Goal: Task Accomplishment & Management: Complete application form

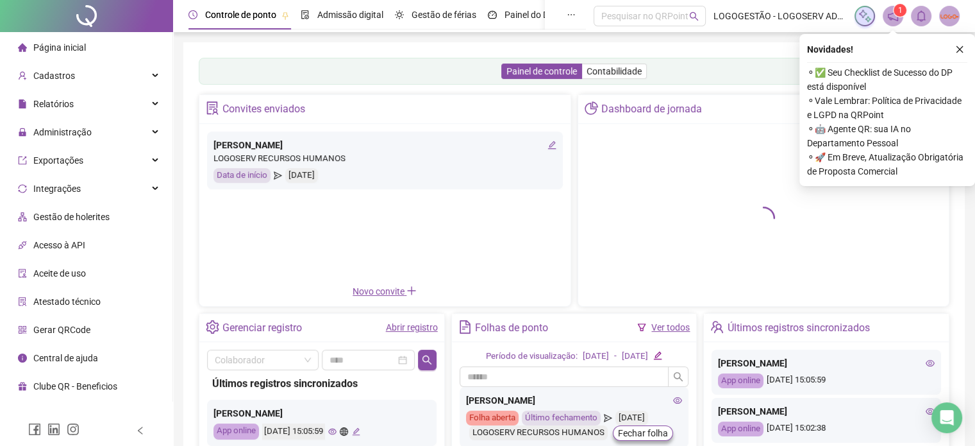
click at [950, 21] on img at bounding box center [949, 15] width 19 height 19
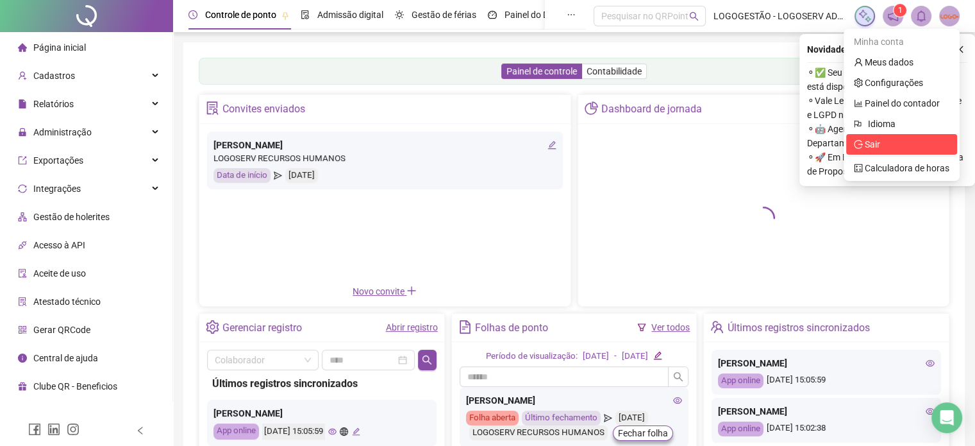
click at [883, 150] on span "Sair" at bounding box center [902, 144] width 96 height 14
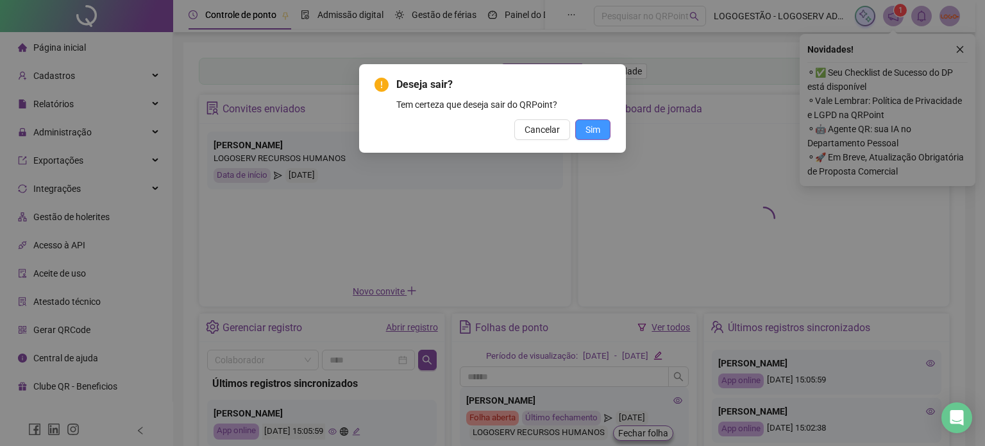
click at [598, 131] on span "Sim" at bounding box center [592, 129] width 15 height 14
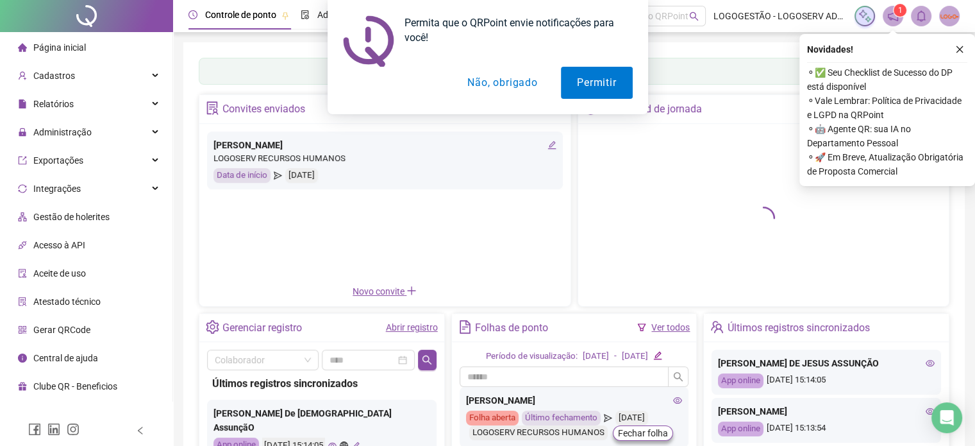
click at [523, 78] on button "Não, obrigado" at bounding box center [502, 83] width 102 height 32
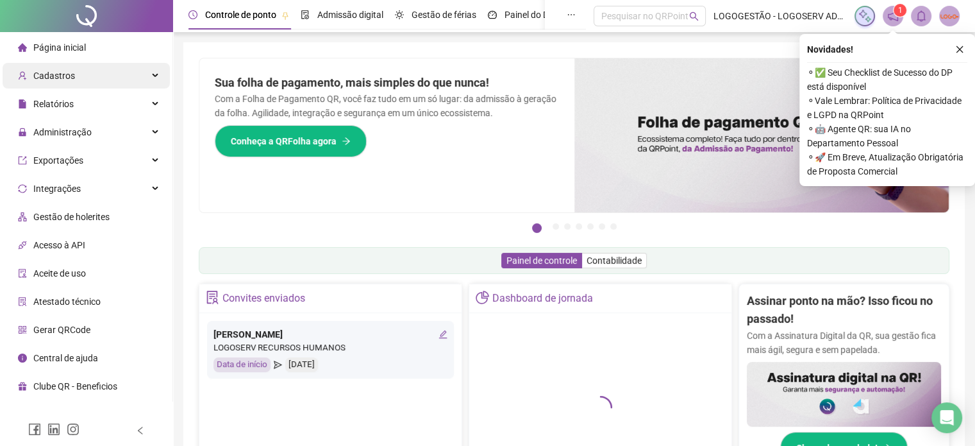
click at [77, 74] on div "Cadastros" at bounding box center [86, 76] width 167 height 26
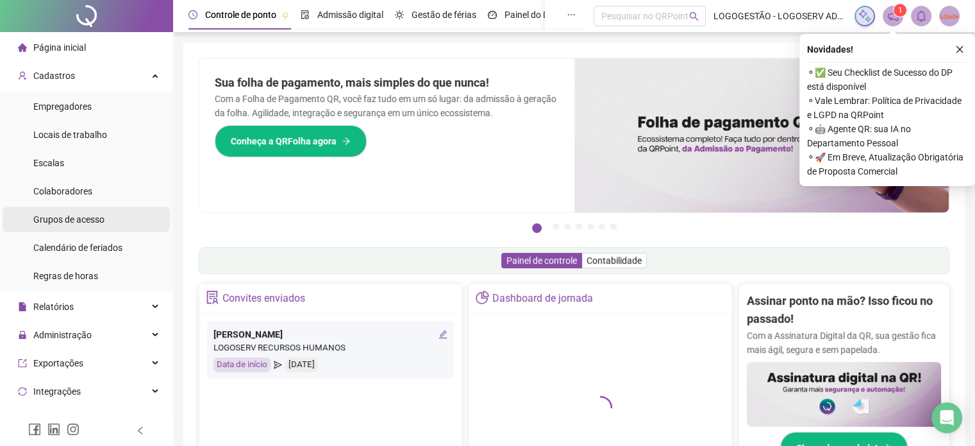
click at [93, 225] on div "Grupos de acesso" at bounding box center [68, 219] width 71 height 26
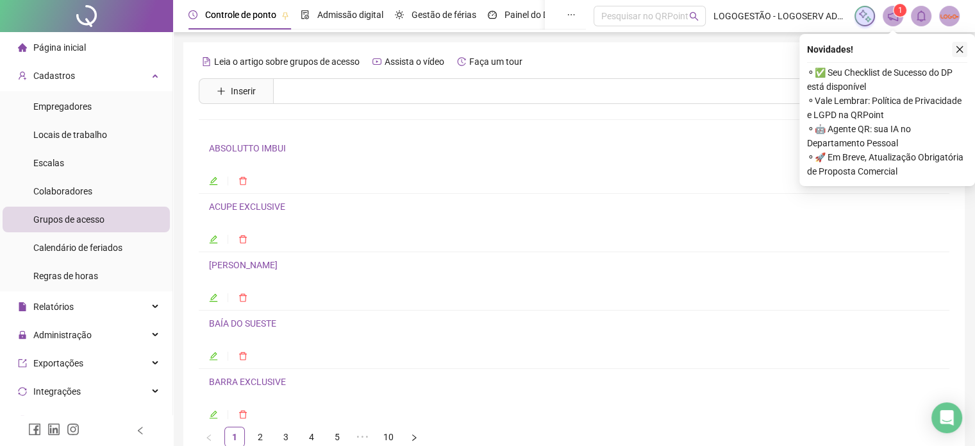
click at [961, 53] on icon "close" at bounding box center [959, 49] width 9 height 9
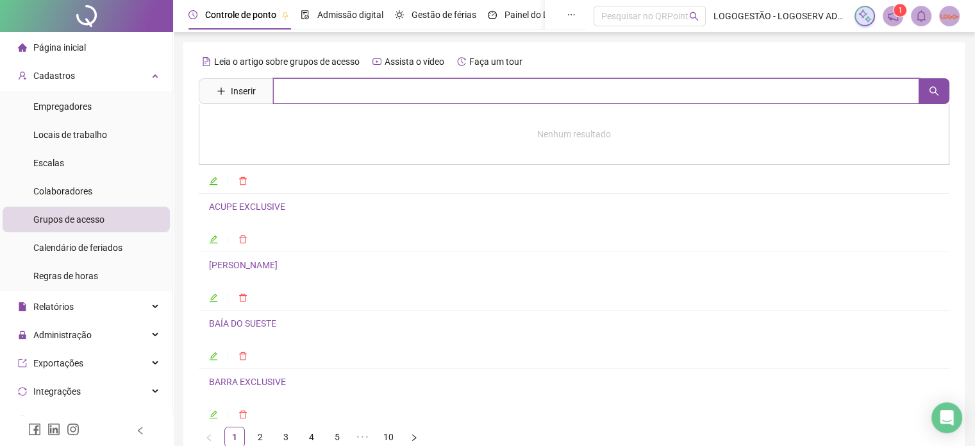
click at [347, 83] on input "text" at bounding box center [596, 91] width 646 height 26
type input "*****"
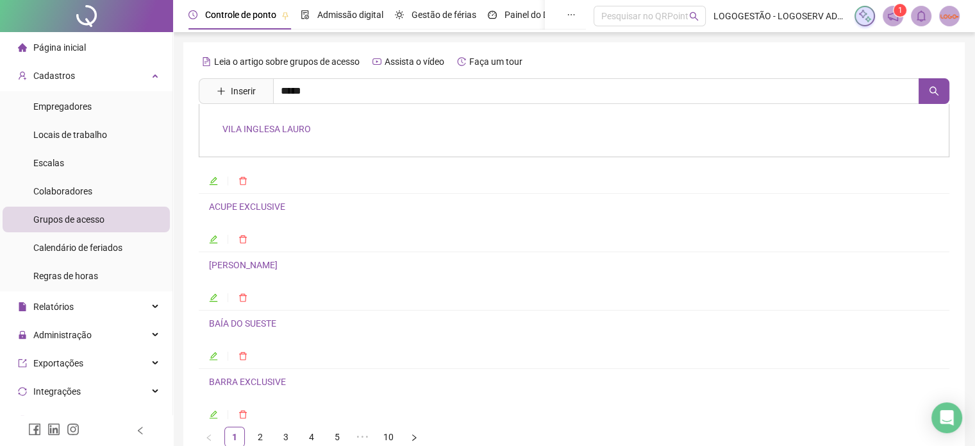
click at [267, 145] on div "VILA INGLESA LAURO" at bounding box center [574, 130] width 751 height 53
click at [265, 133] on div "Leia o artigo sobre grupos de acesso Assista o vídeo Faça um tour Inserir *****…" at bounding box center [574, 249] width 751 height 396
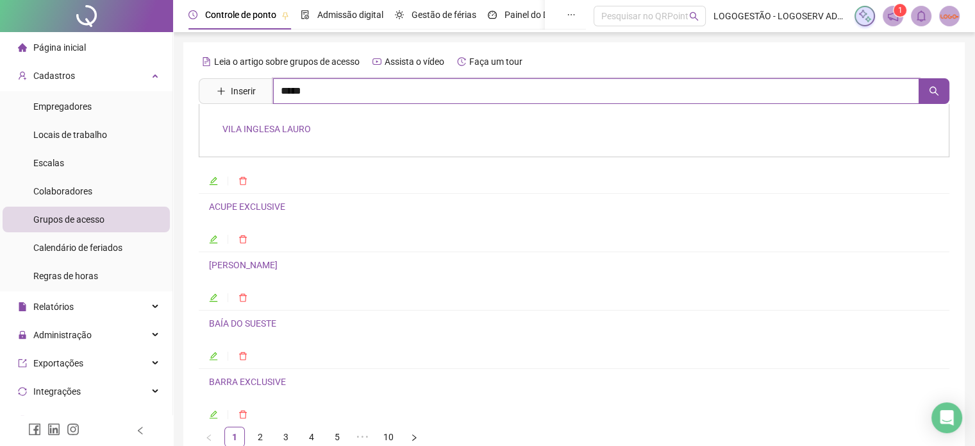
click at [321, 99] on input "*****" at bounding box center [596, 91] width 646 height 26
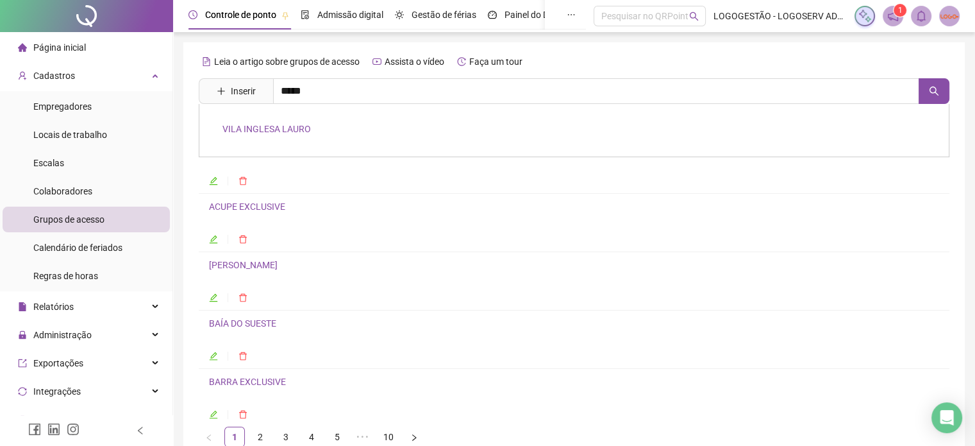
click at [279, 132] on link "VILA INGLESA LAURO" at bounding box center [266, 129] width 88 height 10
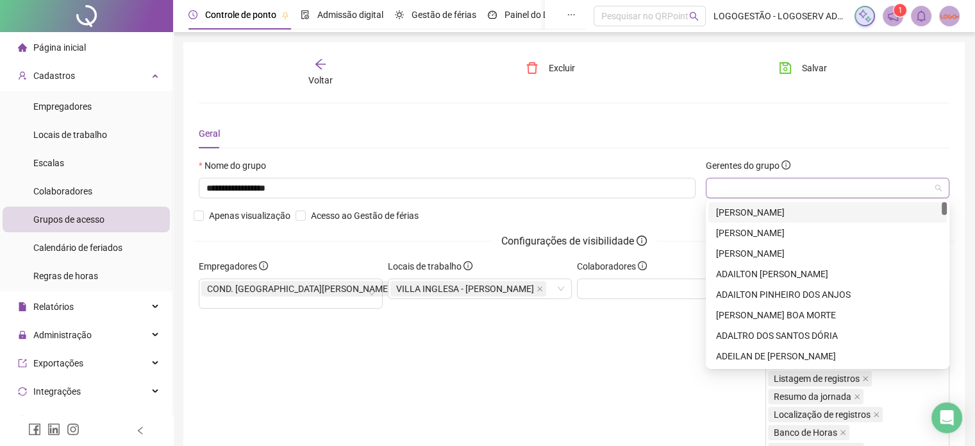
click at [774, 189] on div at bounding box center [828, 188] width 244 height 21
type input "***"
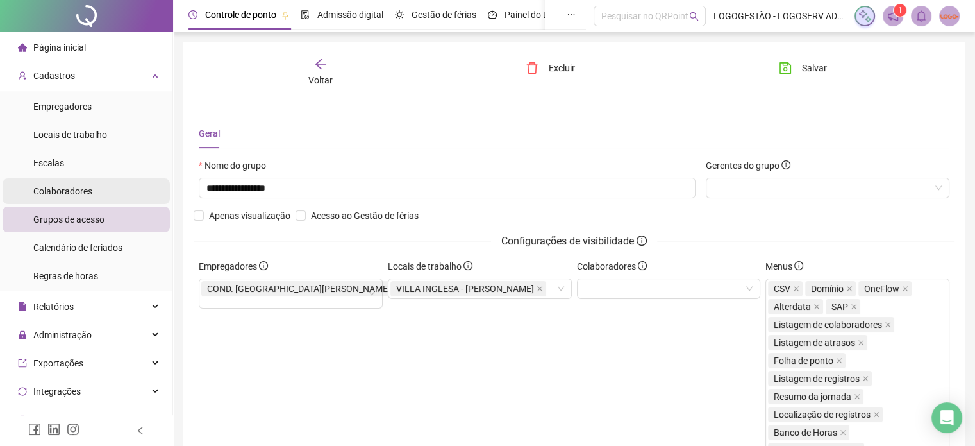
click at [62, 190] on span "Colaboradores" at bounding box center [62, 191] width 59 height 10
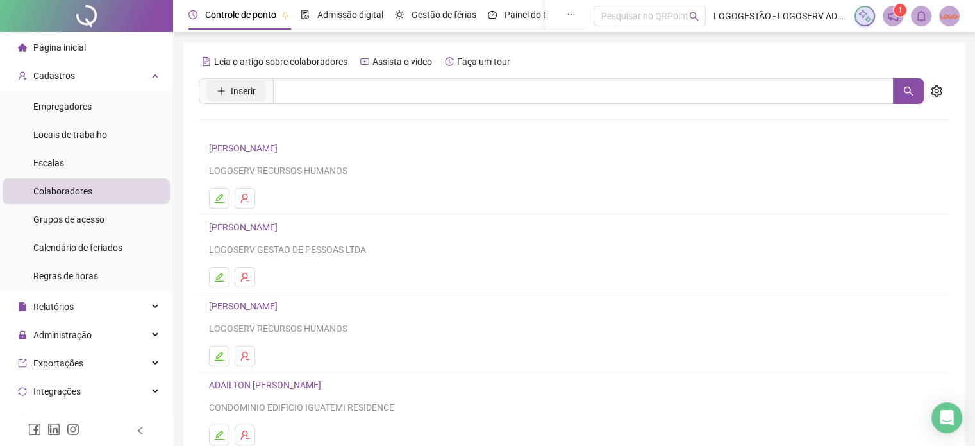
click at [221, 86] on button "Inserir" at bounding box center [236, 91] width 60 height 21
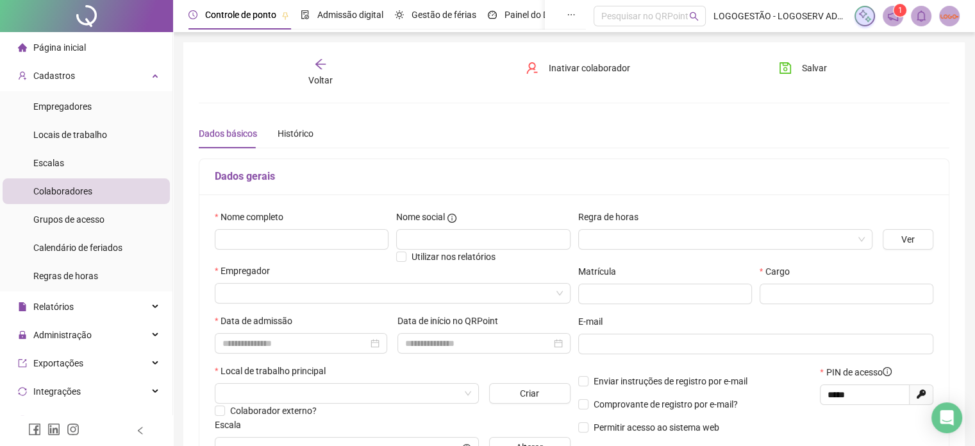
type input "*****"
click at [244, 240] on input "text" at bounding box center [302, 239] width 174 height 21
click at [309, 69] on div "Voltar" at bounding box center [320, 72] width 117 height 29
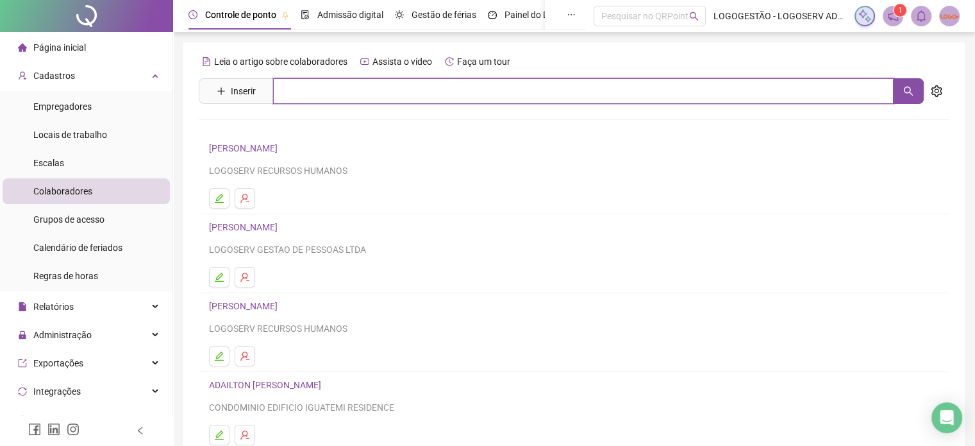
click at [365, 83] on input "text" at bounding box center [583, 91] width 621 height 26
paste input "**********"
type input "**********"
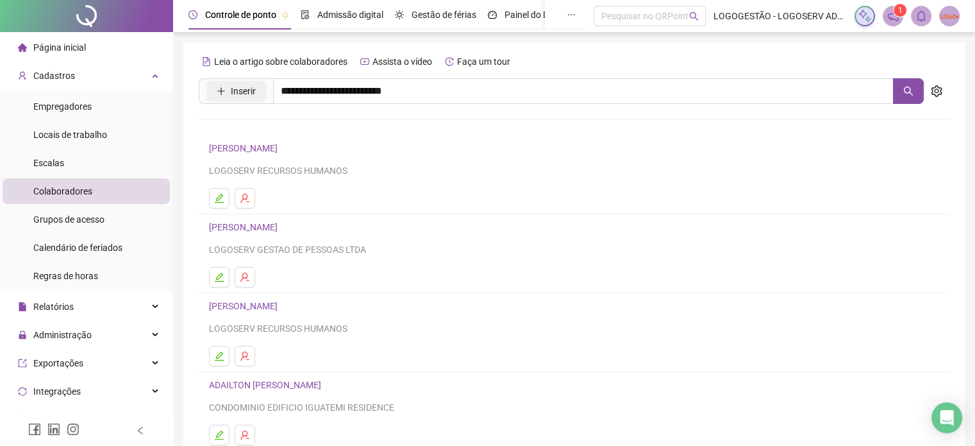
click at [257, 99] on button "Inserir" at bounding box center [236, 91] width 60 height 21
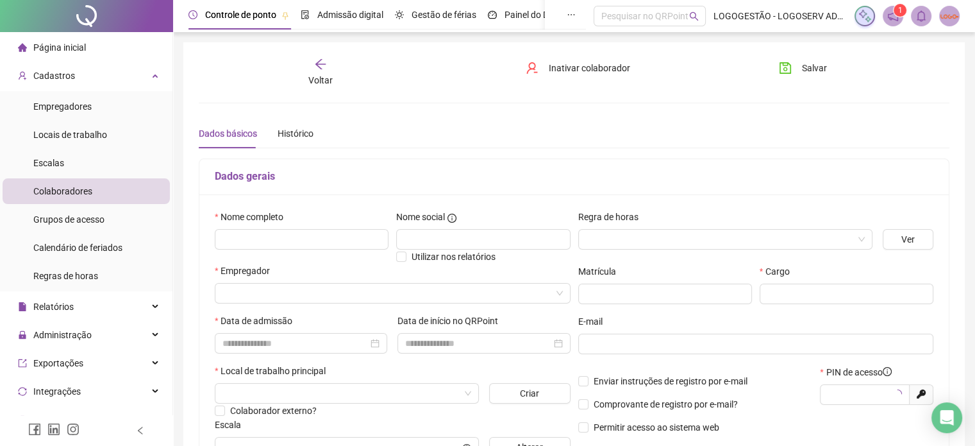
type input "*****"
click at [280, 232] on input "text" at bounding box center [302, 239] width 174 height 21
type input "**********"
click at [269, 296] on input "search" at bounding box center [386, 292] width 329 height 19
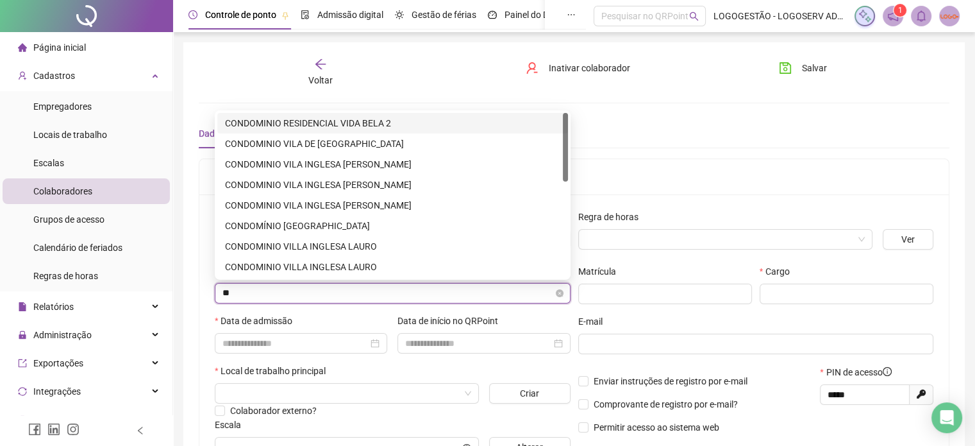
type input "*"
type input "*****"
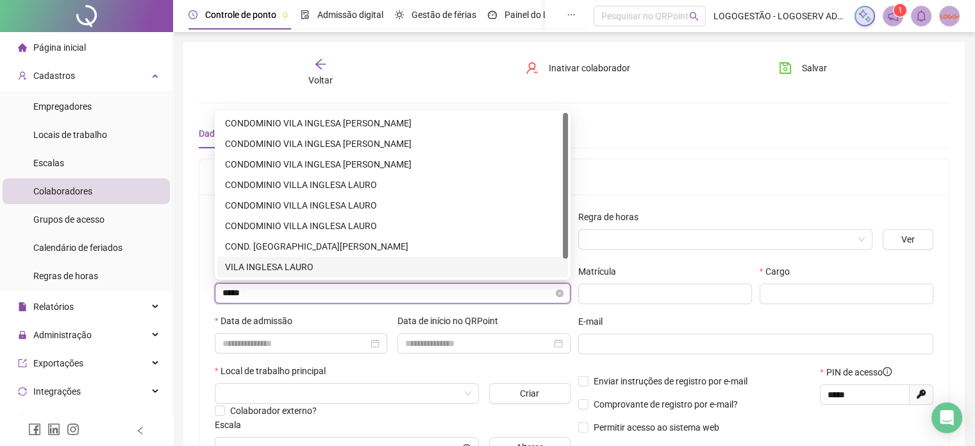
scroll to position [21, 0]
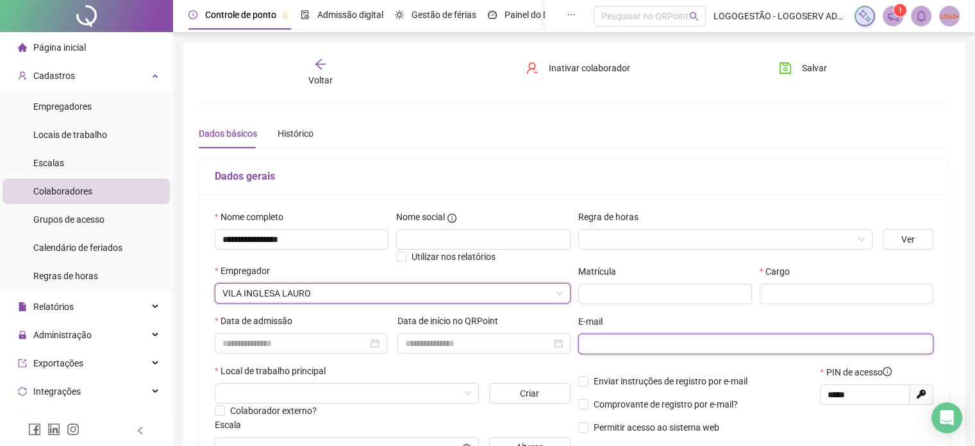
click at [591, 348] on input "text" at bounding box center [755, 344] width 338 height 14
paste input "**********"
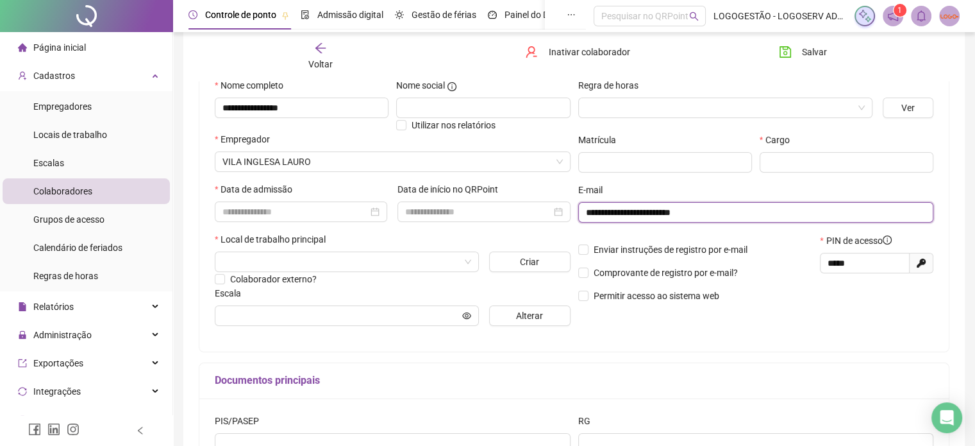
scroll to position [149, 0]
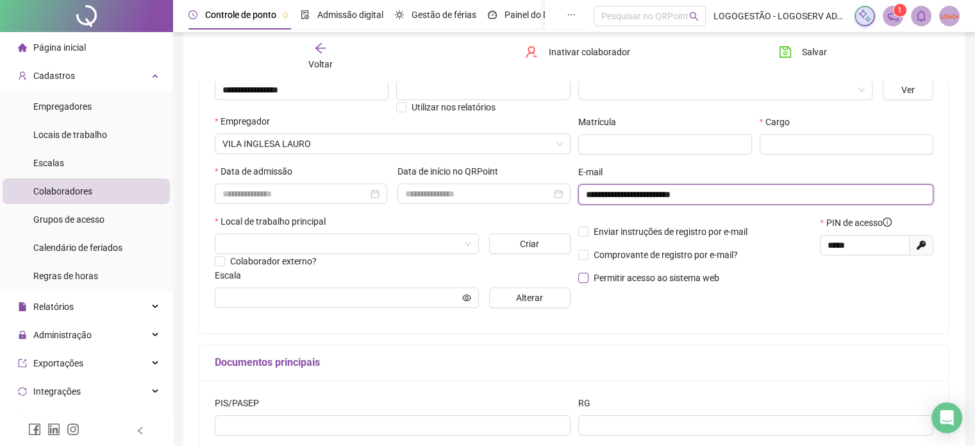
type input "**********"
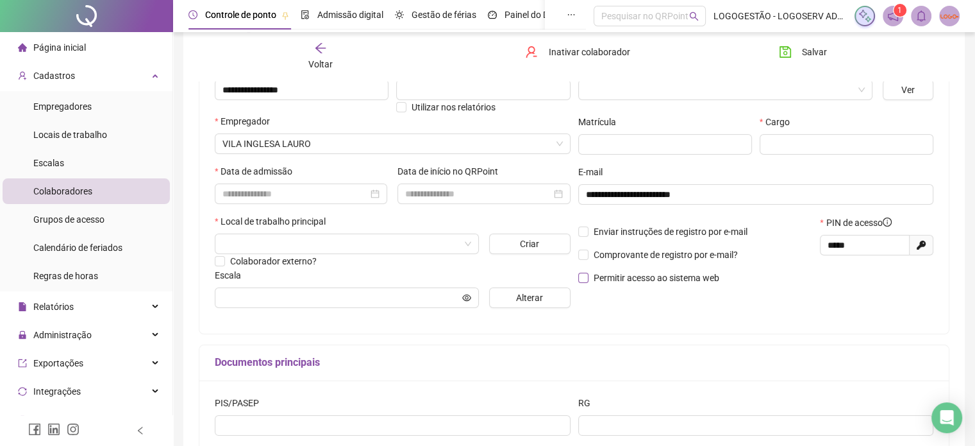
click at [589, 280] on span "Permitir acesso ao sistema web" at bounding box center [657, 278] width 136 height 14
click at [589, 233] on span "Enviar instruções de registro por e-mail" at bounding box center [671, 231] width 164 height 14
click at [427, 247] on input "search" at bounding box center [340, 243] width 237 height 19
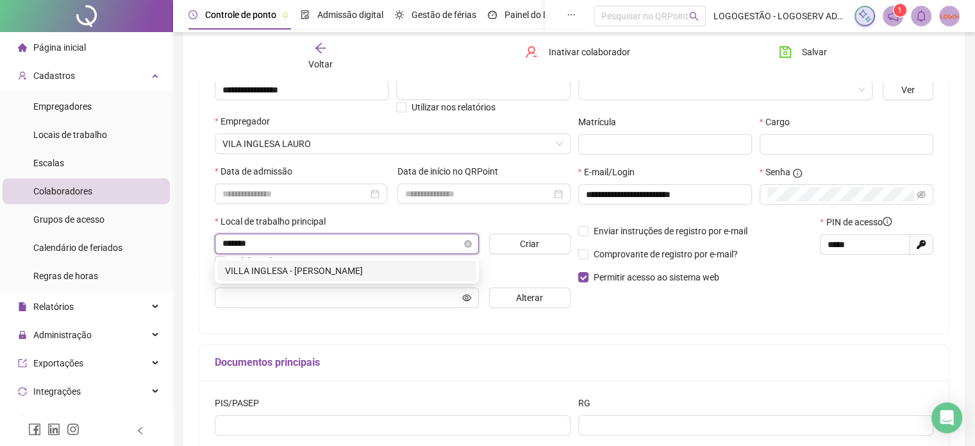
type input "********"
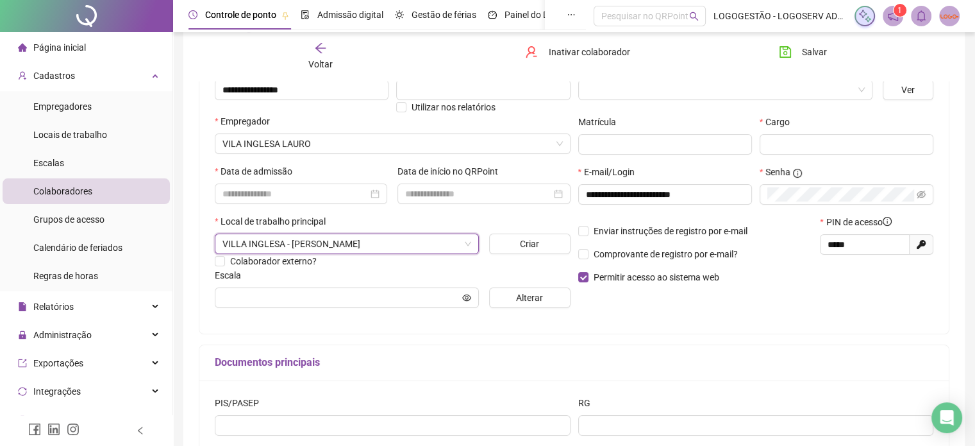
click at [426, 218] on div "Local de trabalho principal" at bounding box center [393, 223] width 356 height 19
click at [918, 193] on icon "eye-invisible" at bounding box center [921, 194] width 9 height 8
click at [804, 145] on input "text" at bounding box center [847, 144] width 174 height 21
type input "**********"
click at [799, 60] on button "Salvar" at bounding box center [802, 52] width 67 height 21
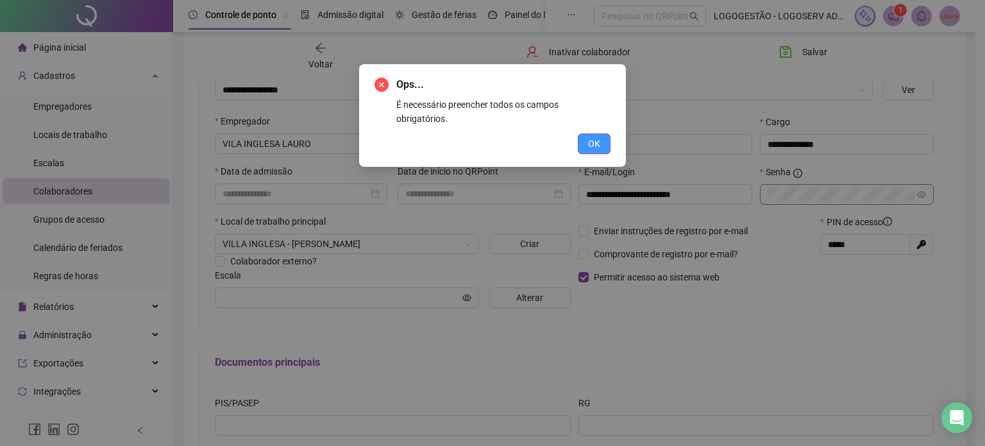
click at [586, 133] on button "OK" at bounding box center [594, 143] width 33 height 21
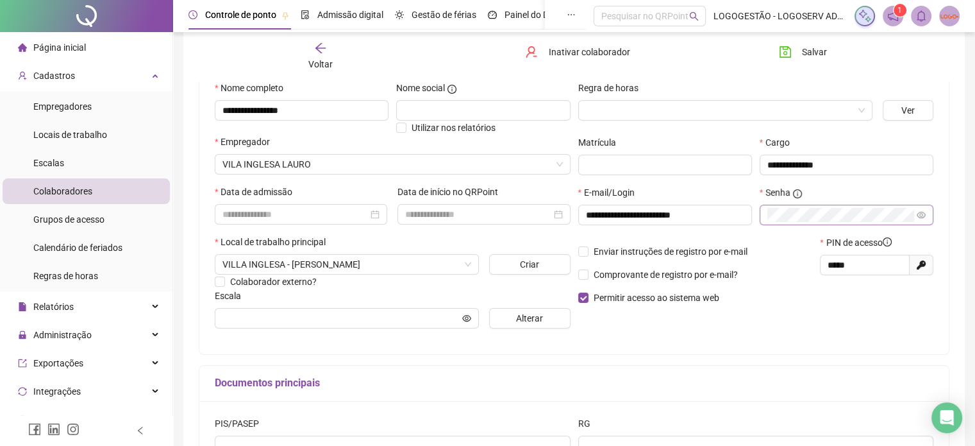
scroll to position [128, 0]
click at [276, 205] on div at bounding box center [301, 215] width 172 height 21
click at [280, 215] on input at bounding box center [295, 215] width 146 height 14
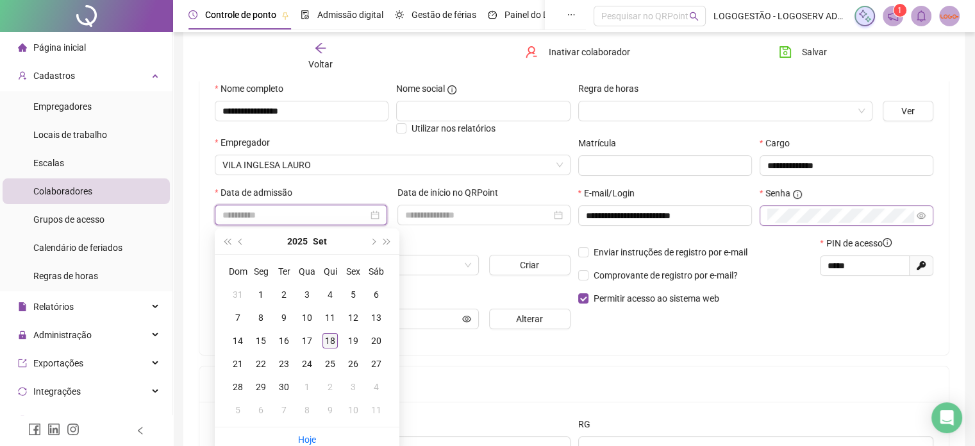
type input "**********"
click at [324, 342] on div "18" at bounding box center [329, 340] width 15 height 15
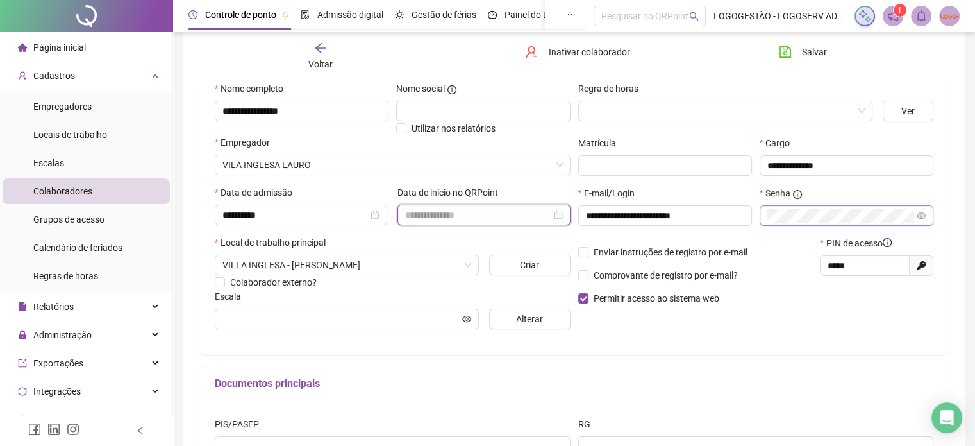
click at [451, 214] on input at bounding box center [478, 215] width 146 height 14
click at [431, 189] on label "Data de início no QRPoint" at bounding box center [451, 192] width 109 height 14
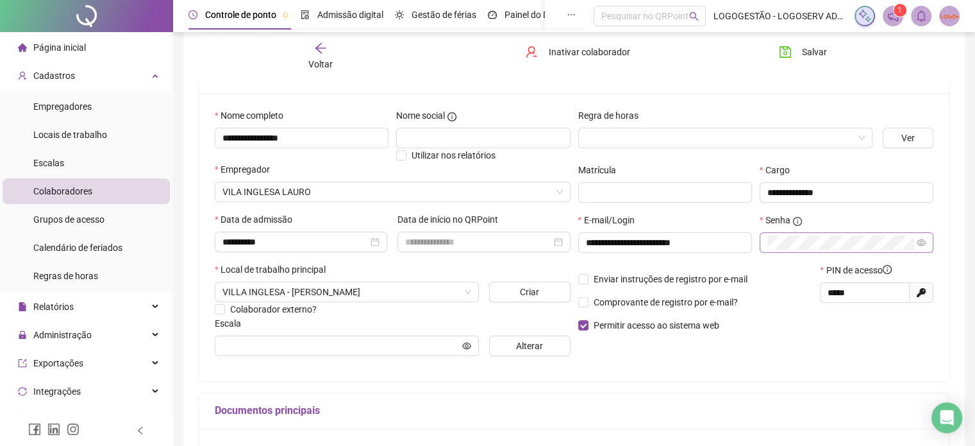
scroll to position [90, 0]
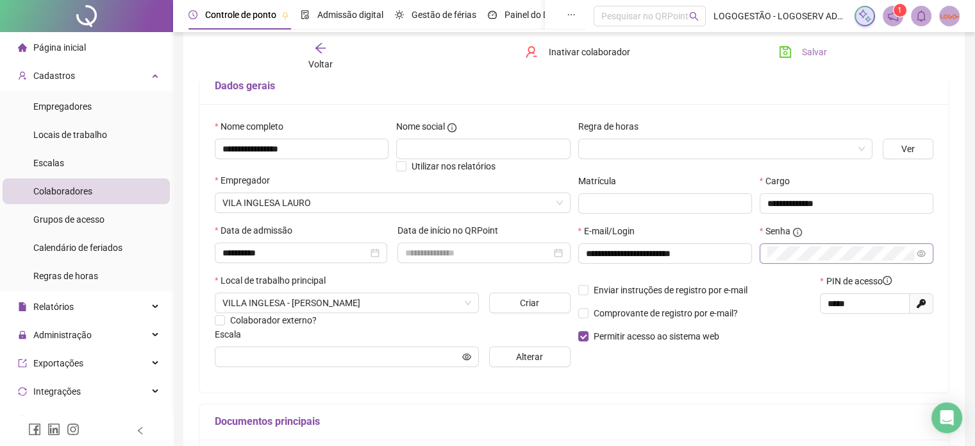
click at [803, 60] on button "Salvar" at bounding box center [802, 52] width 67 height 21
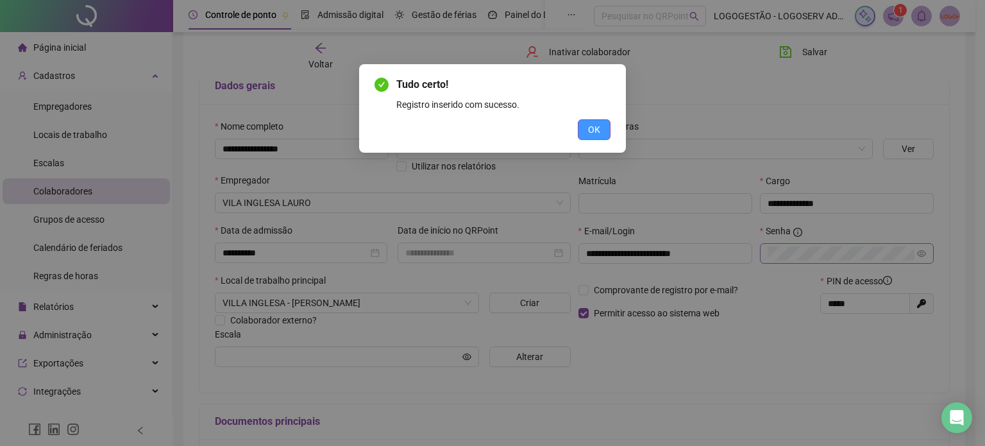
click at [592, 123] on span "OK" at bounding box center [594, 129] width 12 height 14
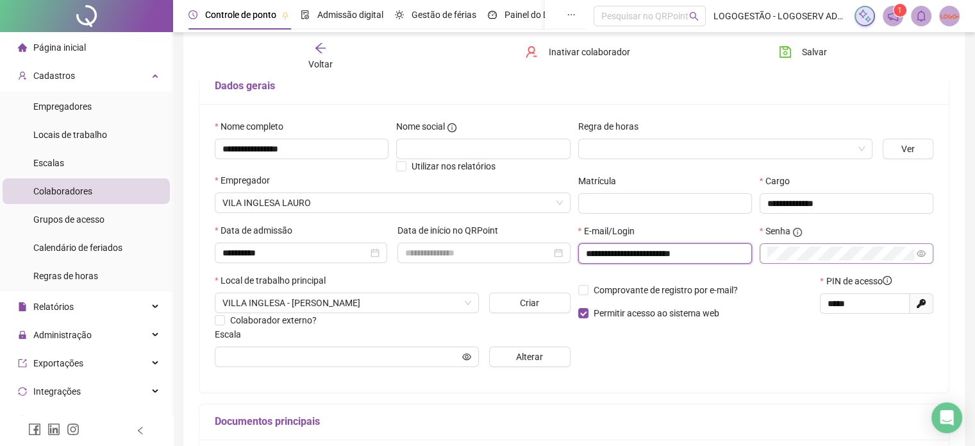
drag, startPoint x: 706, startPoint y: 252, endPoint x: 562, endPoint y: 232, distance: 145.0
click at [562, 232] on div "**********" at bounding box center [574, 248] width 726 height 258
click at [730, 265] on div "**********" at bounding box center [756, 249] width 364 height 50
click at [810, 56] on span "Salvar" at bounding box center [814, 52] width 25 height 14
click at [60, 79] on span "Cadastros" at bounding box center [54, 76] width 42 height 10
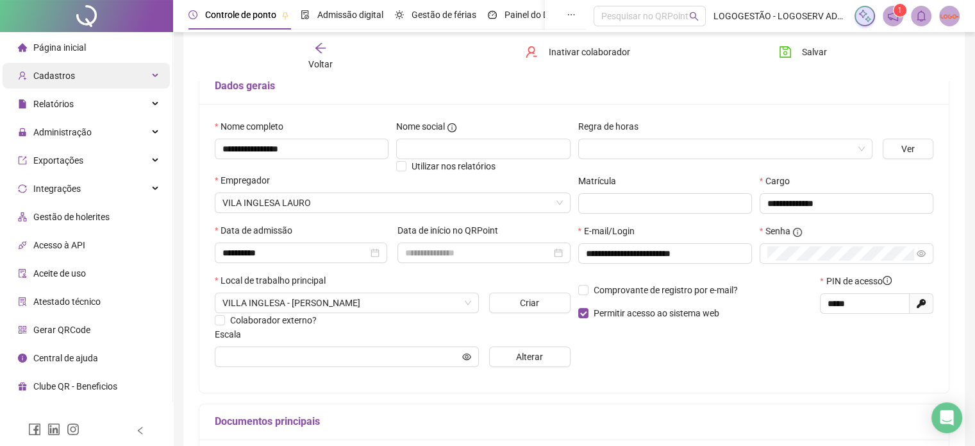
click at [115, 83] on div "Cadastros" at bounding box center [86, 76] width 167 height 26
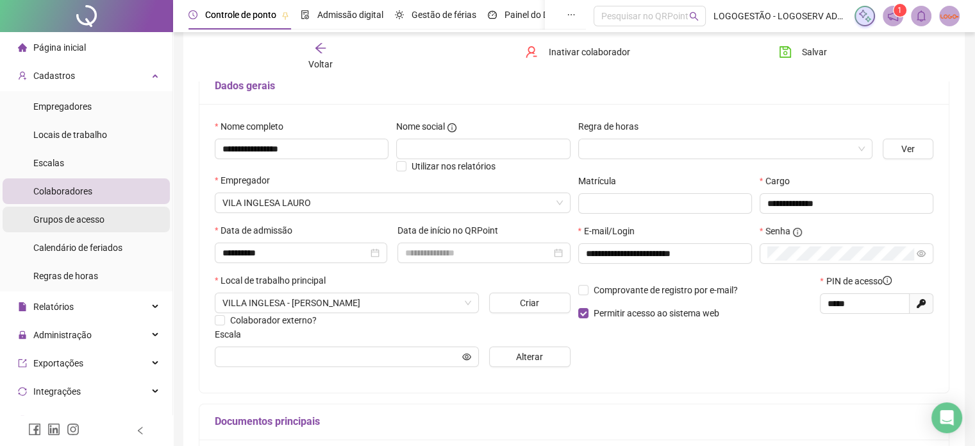
click at [79, 219] on span "Grupos de acesso" at bounding box center [68, 219] width 71 height 10
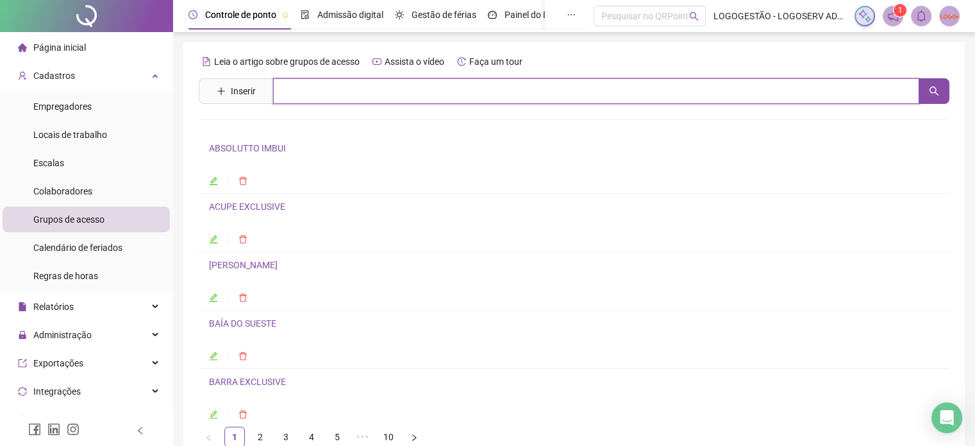
click at [443, 85] on input "text" at bounding box center [596, 91] width 646 height 26
type input "*****"
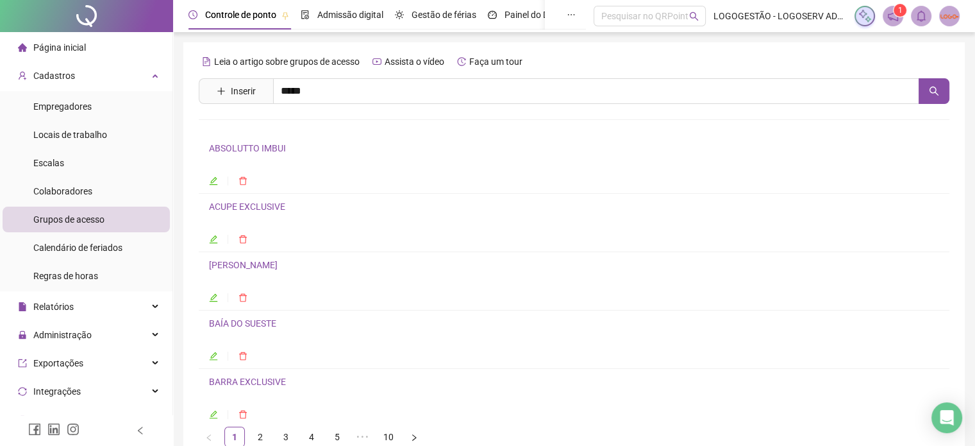
click at [272, 132] on link "VILA INGLESA LAURO" at bounding box center [266, 129] width 88 height 10
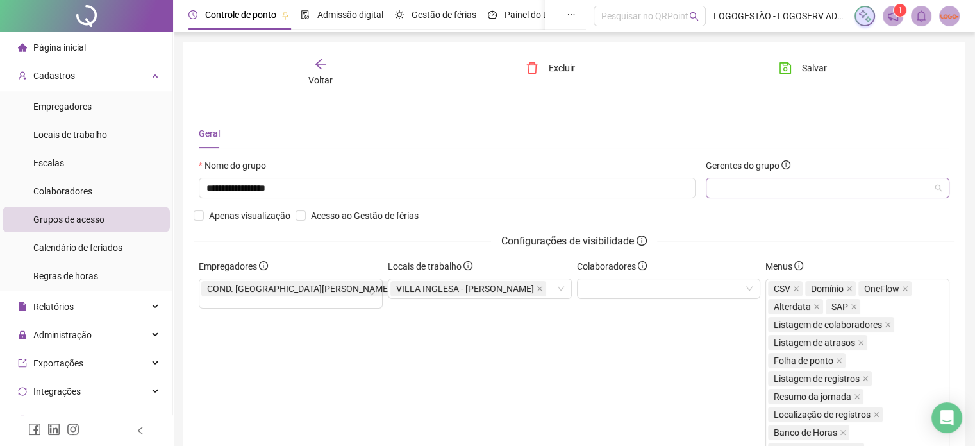
click at [753, 178] on div at bounding box center [828, 188] width 244 height 21
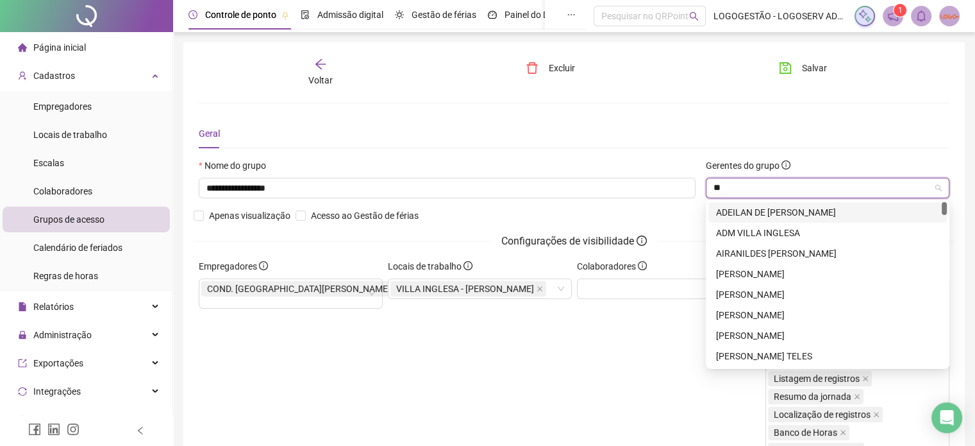
type input "*"
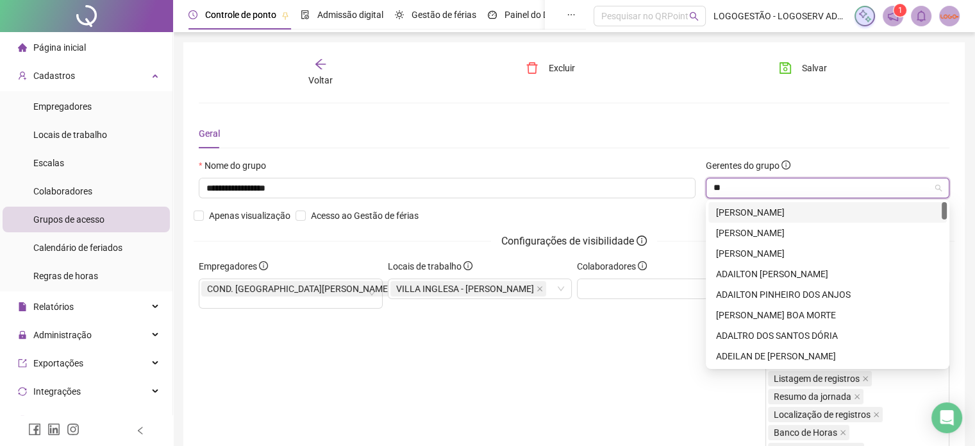
type input "***"
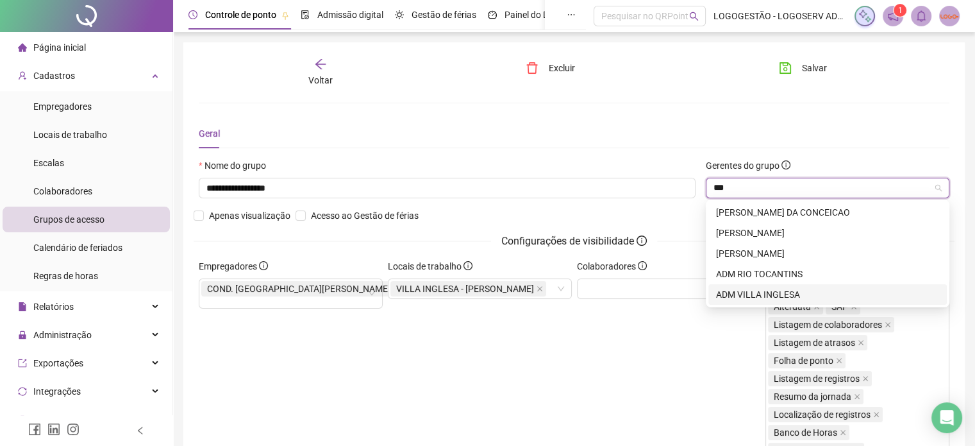
click at [774, 295] on div "ADM VILLA INGLESA" at bounding box center [827, 294] width 223 height 14
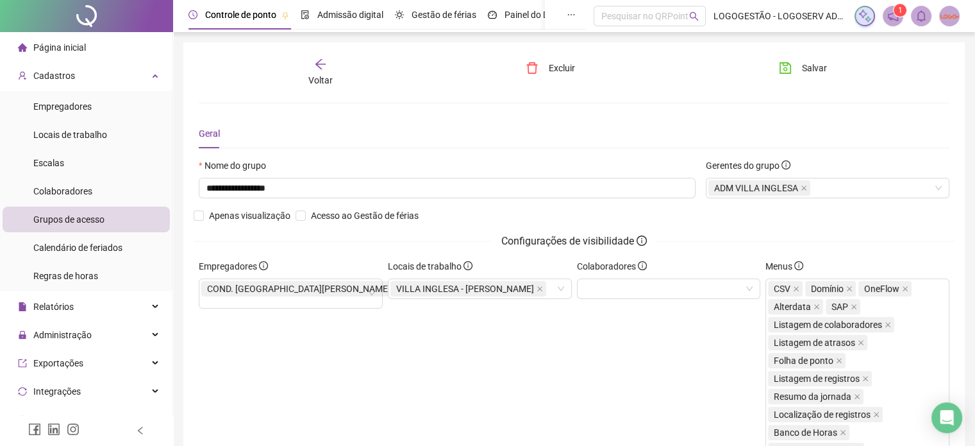
click at [680, 124] on div "Geral" at bounding box center [574, 133] width 751 height 29
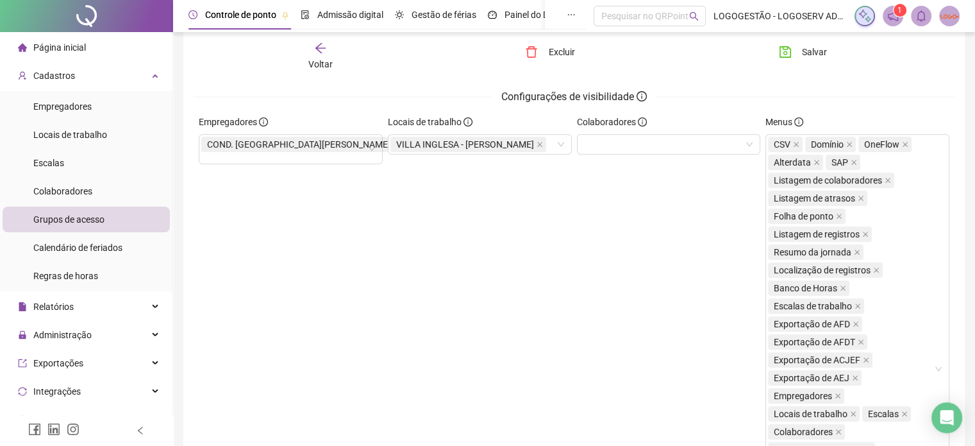
scroll to position [136, 0]
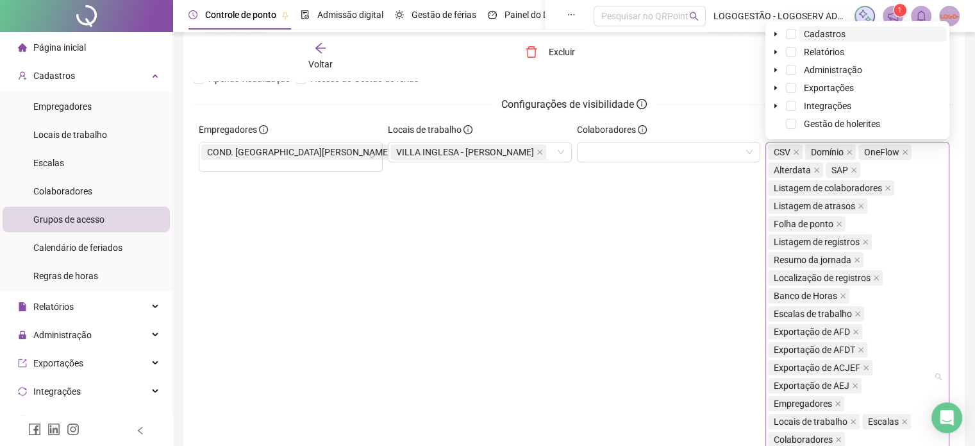
click at [937, 367] on div "CSV Domínio OneFlow Alterdata SAP Listagem de colaboradores Listagem de atrasos…" at bounding box center [858, 376] width 184 height 469
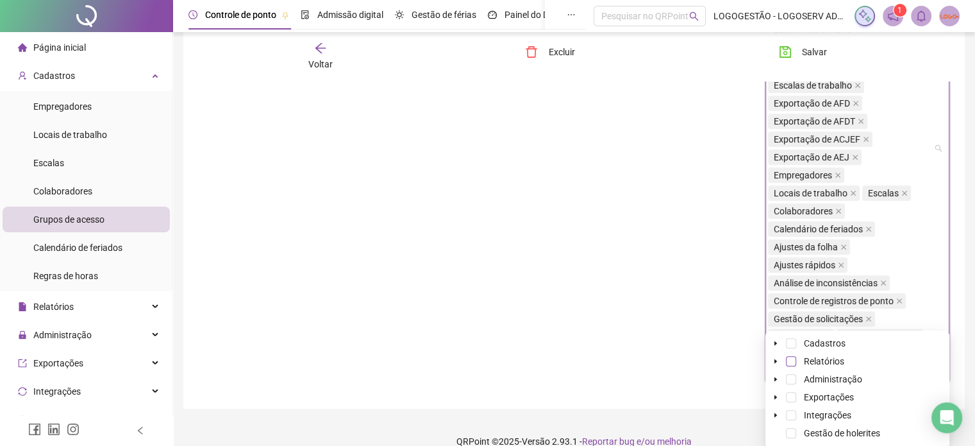
click at [795, 361] on span at bounding box center [791, 361] width 10 height 10
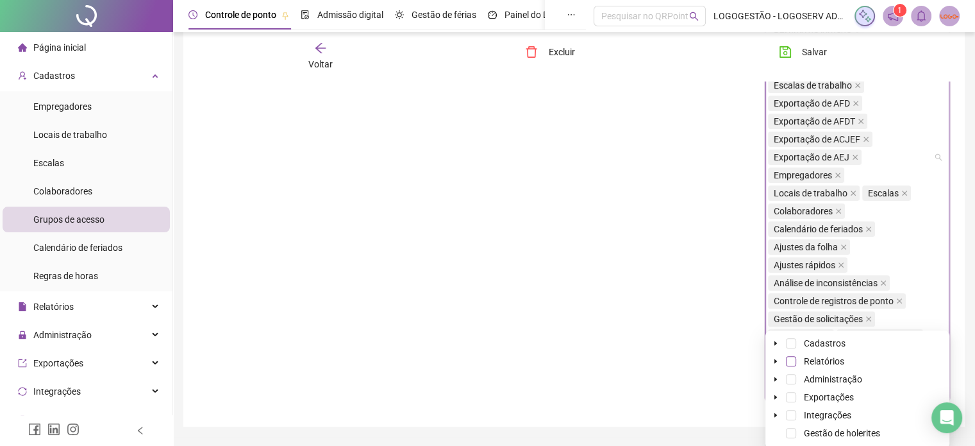
click at [792, 362] on span at bounding box center [791, 361] width 10 height 10
click at [773, 360] on icon "caret-down" at bounding box center [776, 361] width 6 height 6
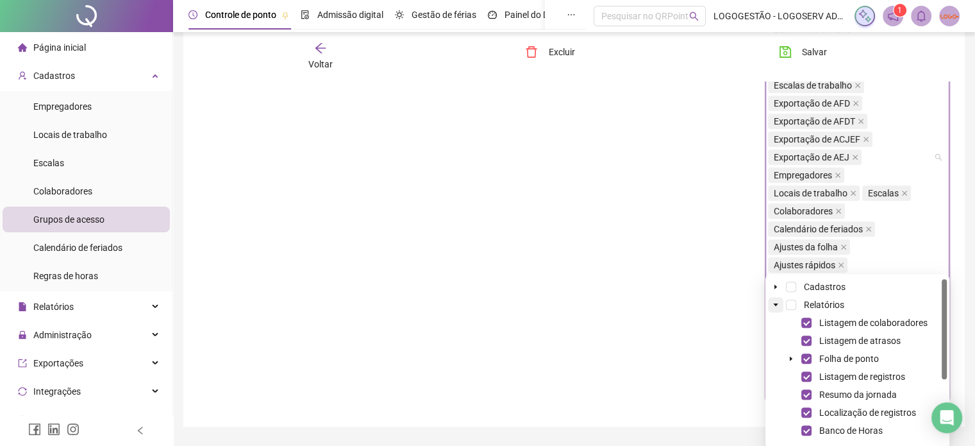
click at [773, 305] on icon "caret-down" at bounding box center [776, 304] width 6 height 6
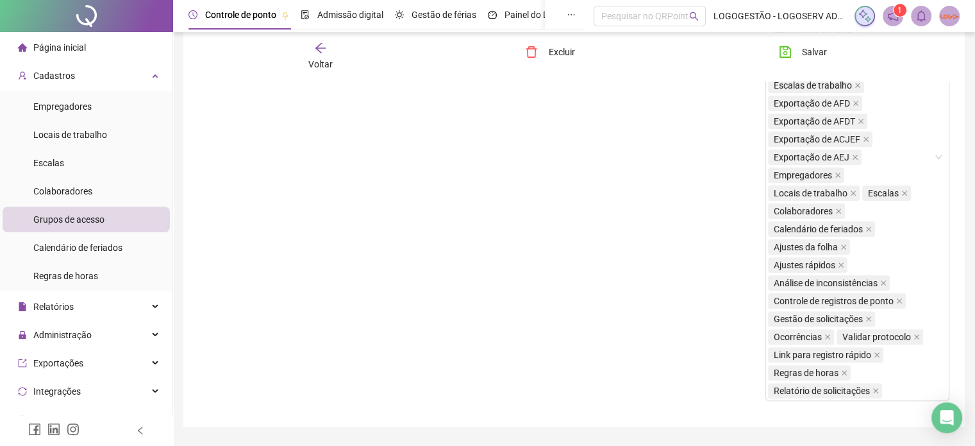
click at [760, 223] on div "Colaboradores" at bounding box center [668, 152] width 189 height 517
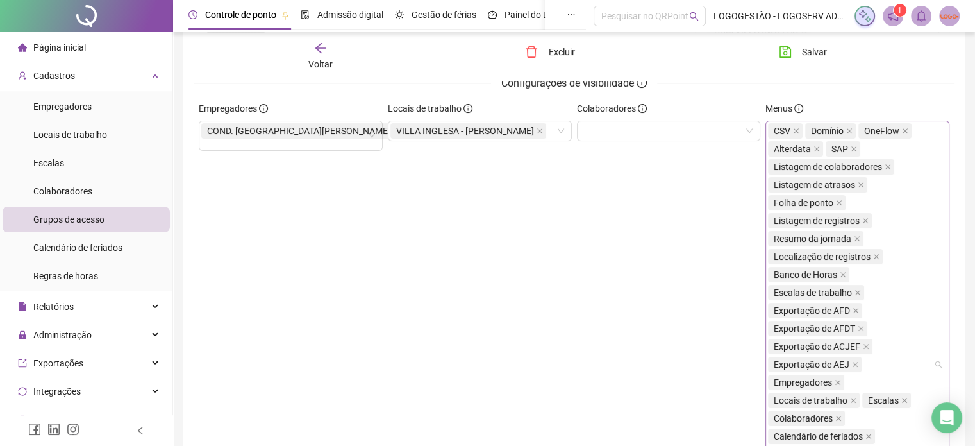
click at [932, 191] on div "CSV Domínio OneFlow Alterdata SAP Listagem de colaboradores Listagem de atrasos…" at bounding box center [850, 364] width 165 height 485
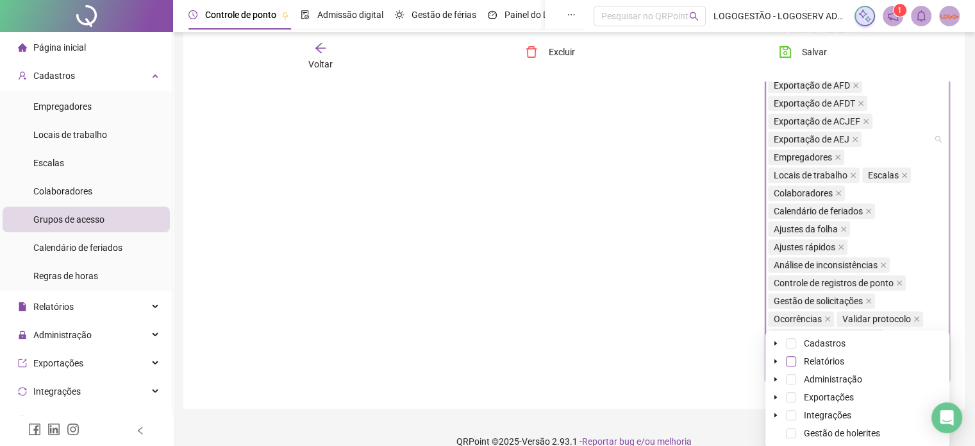
click at [793, 365] on span at bounding box center [791, 361] width 10 height 10
click at [776, 358] on icon "caret-down" at bounding box center [776, 361] width 6 height 6
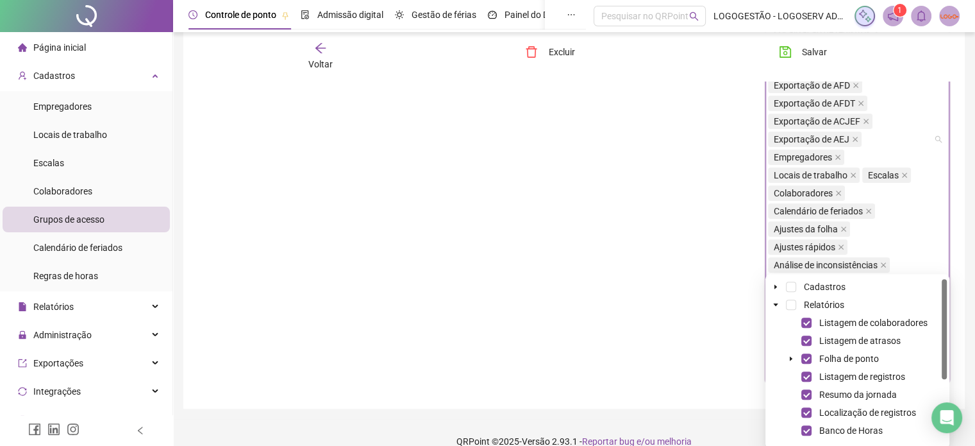
click at [801, 317] on div "Listagem de colaboradores" at bounding box center [857, 322] width 179 height 15
click at [807, 321] on span at bounding box center [806, 322] width 10 height 10
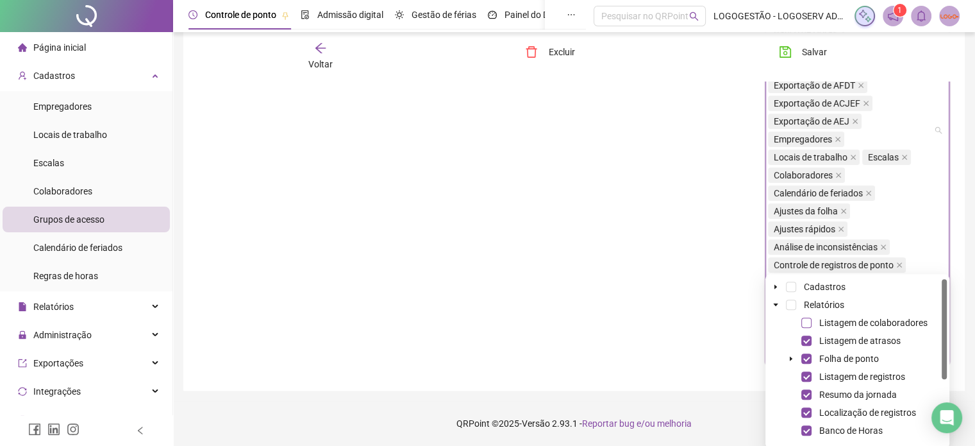
click at [807, 321] on span at bounding box center [806, 322] width 10 height 10
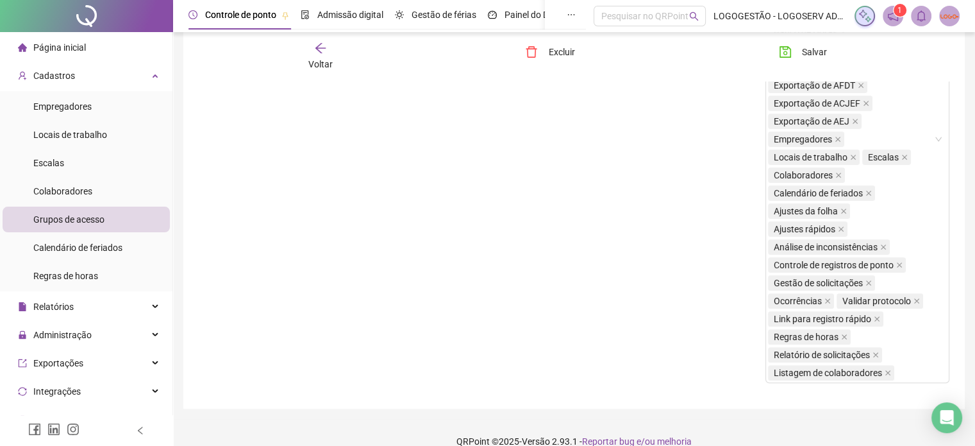
click at [682, 321] on div "Colaboradores" at bounding box center [668, 134] width 189 height 517
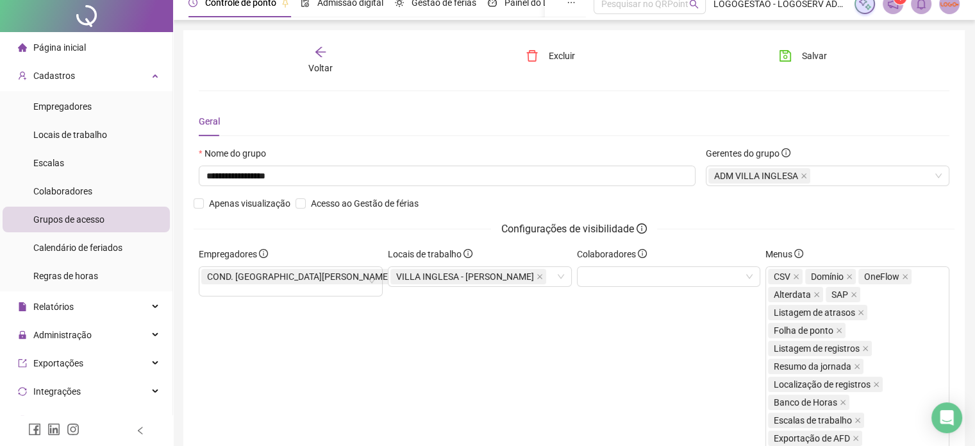
scroll to position [0, 0]
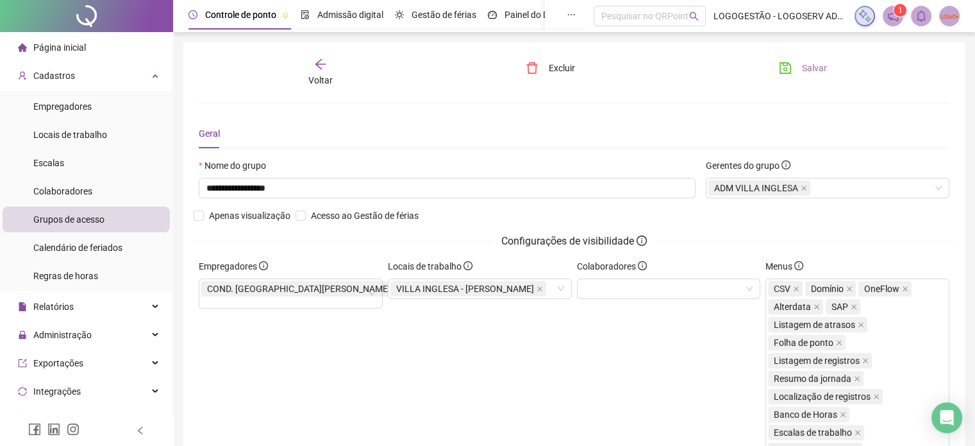
click at [814, 66] on span "Salvar" at bounding box center [814, 68] width 25 height 14
click at [74, 196] on span "Colaboradores" at bounding box center [62, 191] width 59 height 10
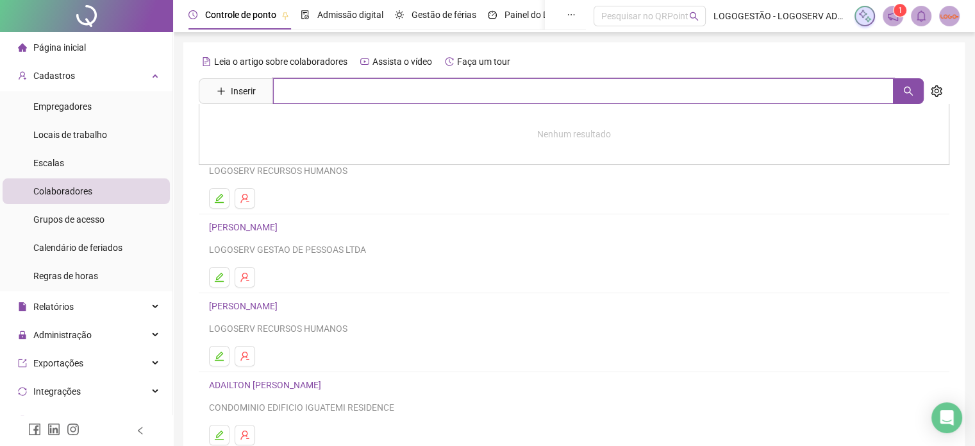
click at [296, 92] on input "text" at bounding box center [583, 91] width 621 height 26
type input "*"
type input "*********"
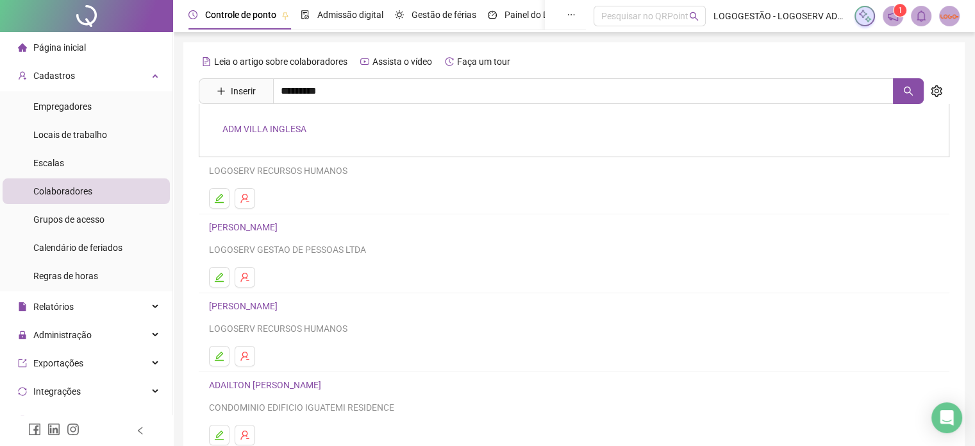
click at [280, 134] on link "ADM VILLA INGLESA" at bounding box center [264, 129] width 84 height 10
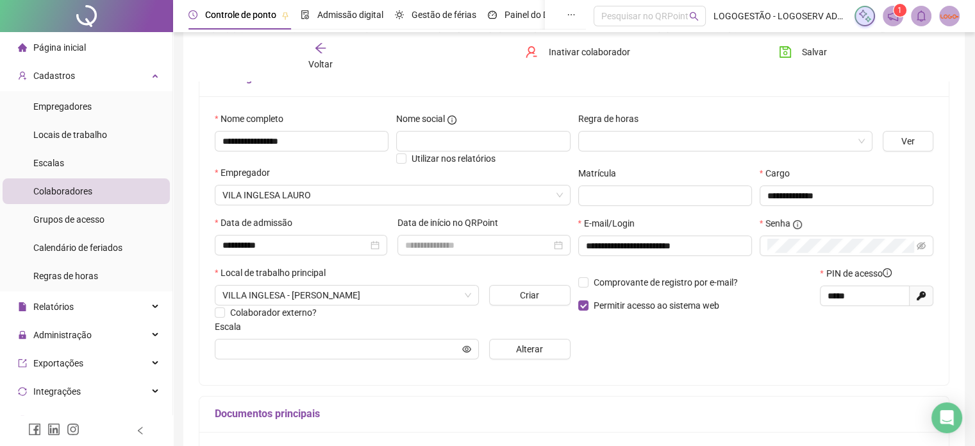
scroll to position [101, 0]
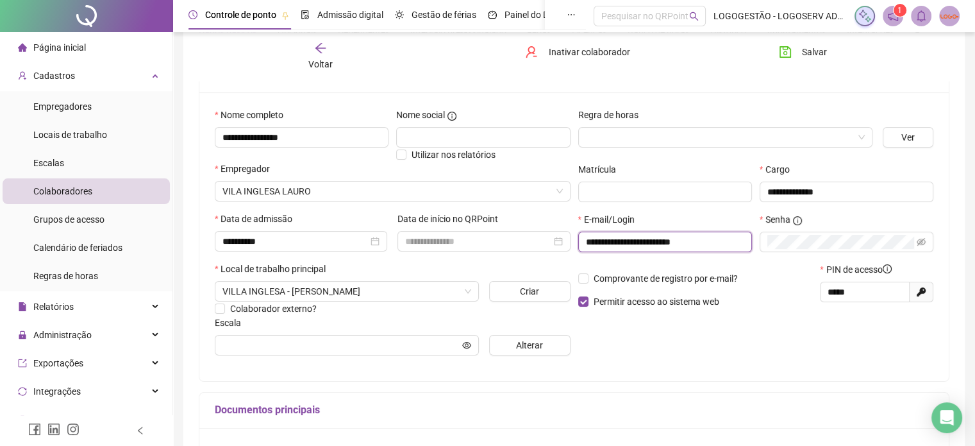
drag, startPoint x: 701, startPoint y: 241, endPoint x: 509, endPoint y: 213, distance: 193.7
click at [509, 213] on div "**********" at bounding box center [574, 237] width 726 height 258
paste input "***"
type input "**********"
click at [803, 56] on span "Salvar" at bounding box center [814, 52] width 25 height 14
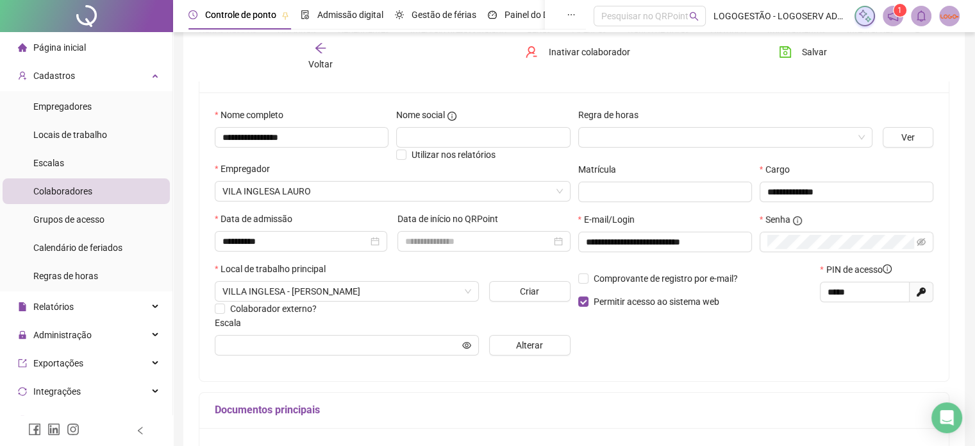
click at [314, 51] on icon "arrow-left" at bounding box center [320, 48] width 13 height 13
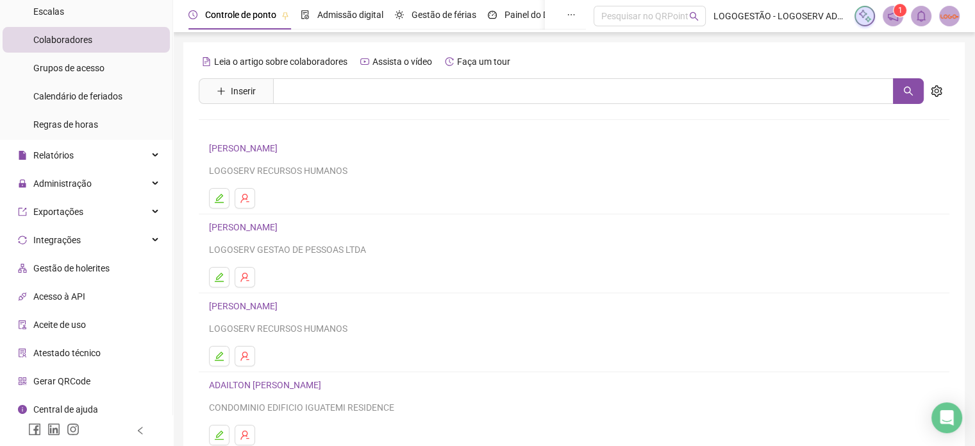
scroll to position [158, 0]
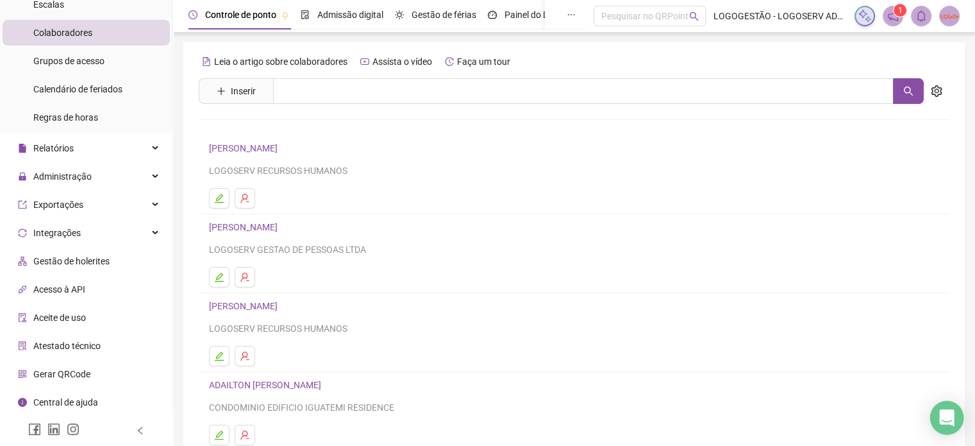
click at [956, 419] on div "Open Intercom Messenger" at bounding box center [947, 418] width 34 height 34
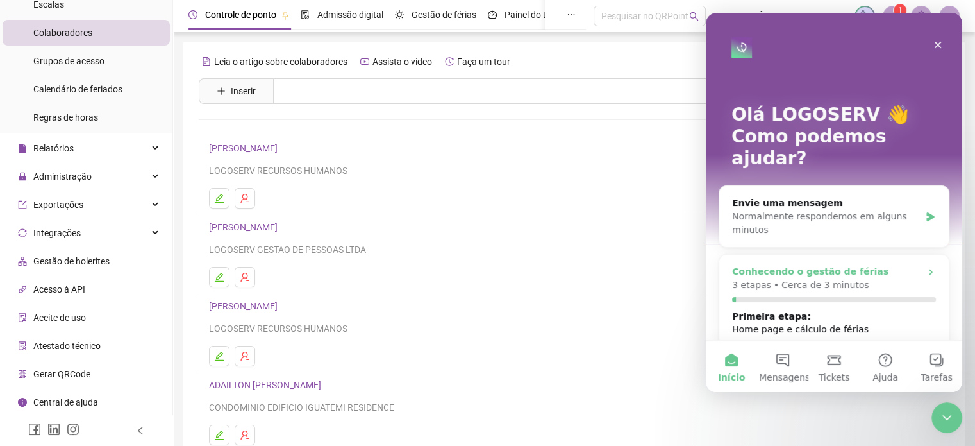
scroll to position [0, 0]
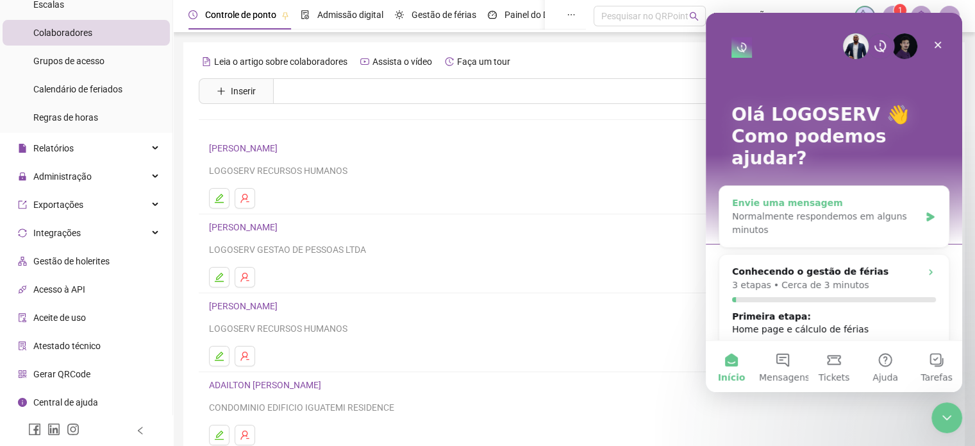
click at [907, 210] on div "Normalmente respondemos em alguns minutos" at bounding box center [826, 223] width 188 height 27
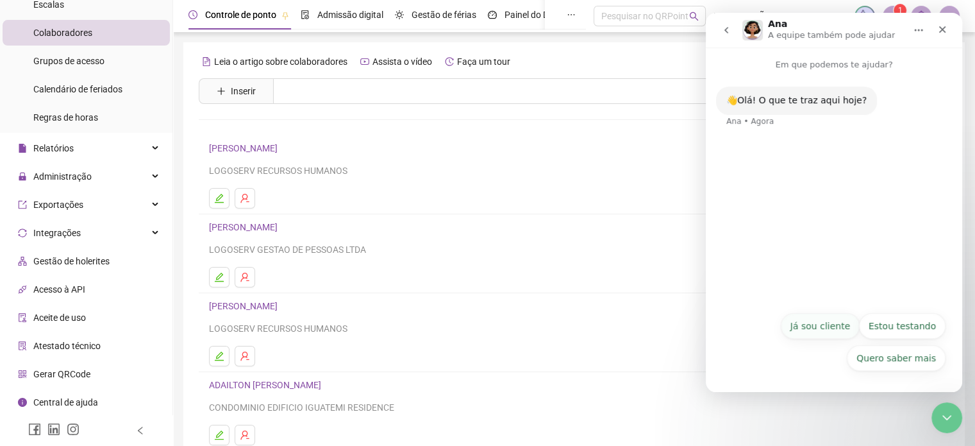
click at [826, 322] on button "Já sou cliente" at bounding box center [820, 326] width 79 height 26
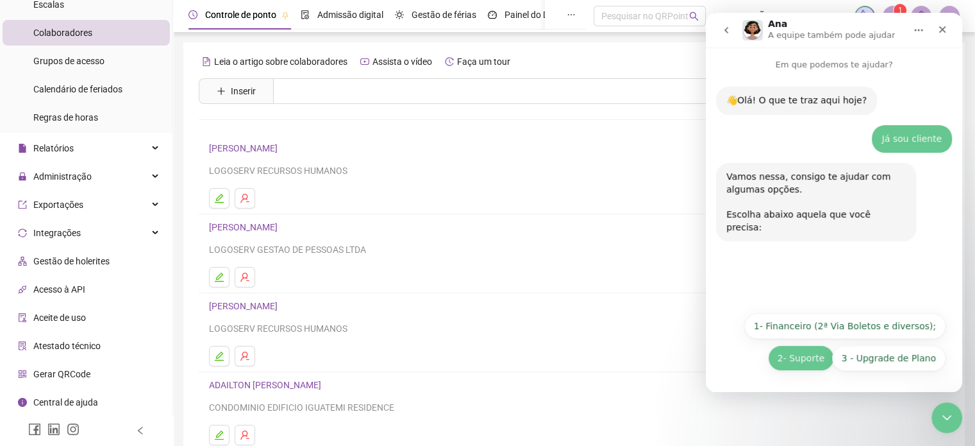
click at [814, 358] on button "2- Suporte" at bounding box center [801, 358] width 66 height 26
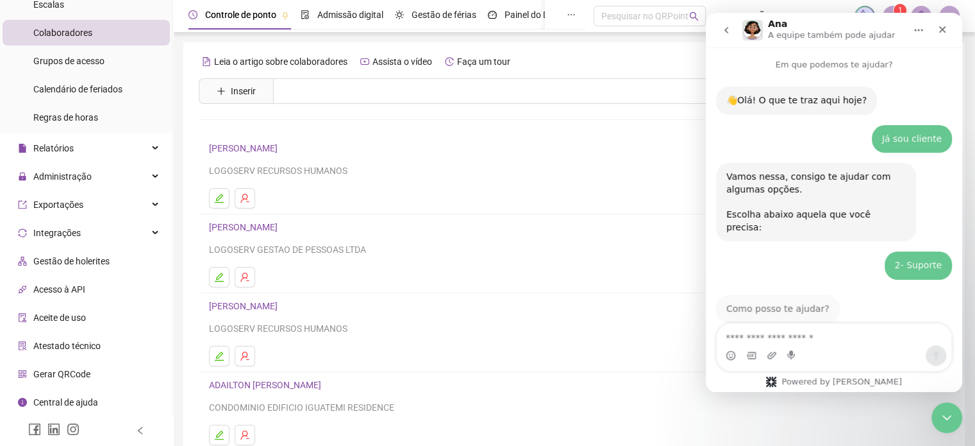
scroll to position [8, 0]
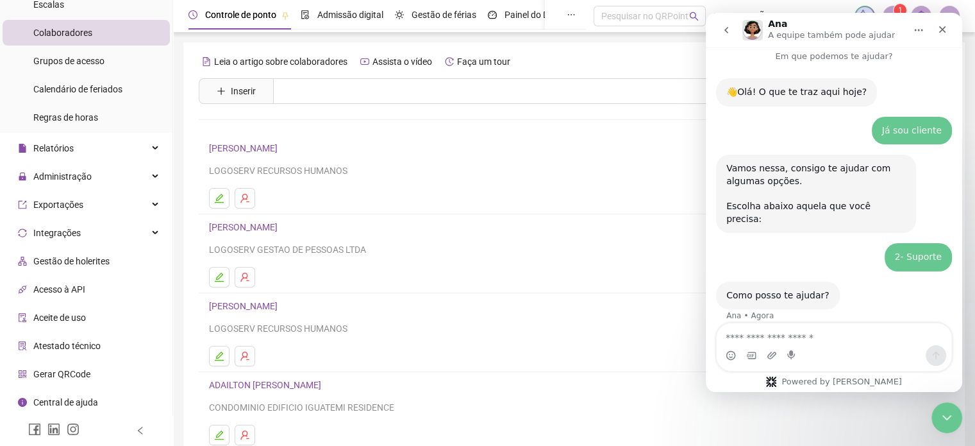
click at [767, 338] on textarea "Envie uma mensagem..." at bounding box center [834, 334] width 235 height 22
type textarea "*"
type textarea "**********"
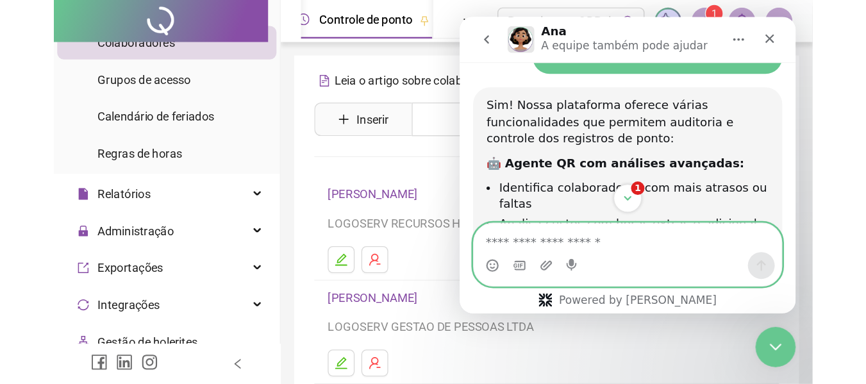
scroll to position [2, 0]
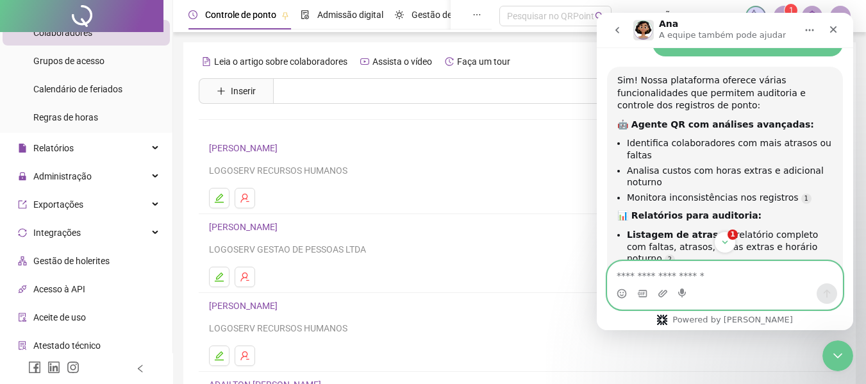
click at [703, 276] on textarea "Envie uma mensagem..." at bounding box center [725, 273] width 235 height 22
click at [722, 240] on icon "Scroll to bottom" at bounding box center [725, 243] width 12 height 12
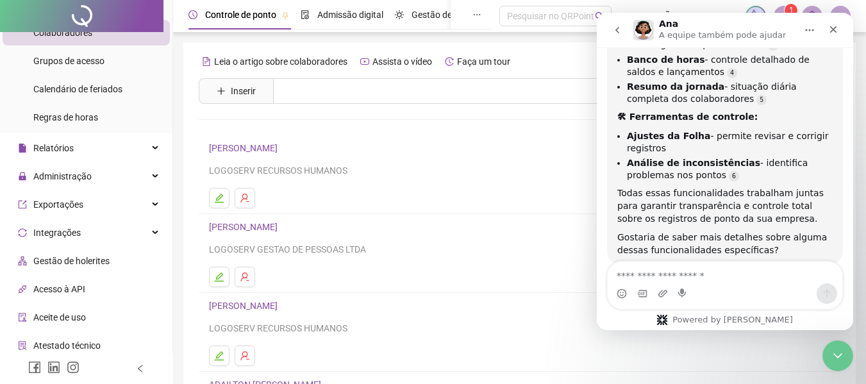
scroll to position [546, 0]
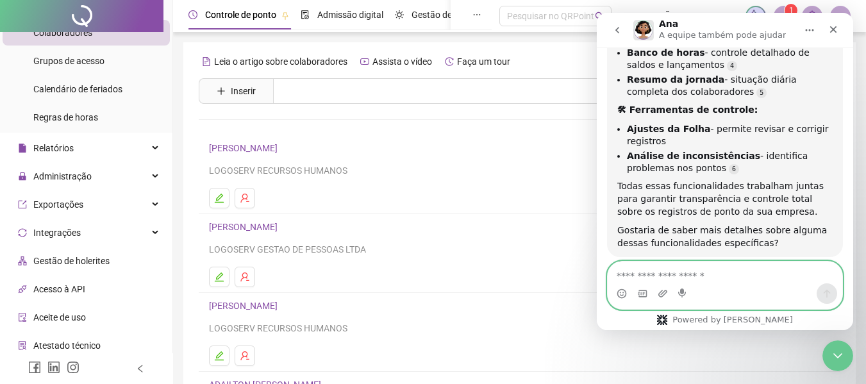
click at [711, 280] on textarea "Envie uma mensagem..." at bounding box center [725, 273] width 235 height 22
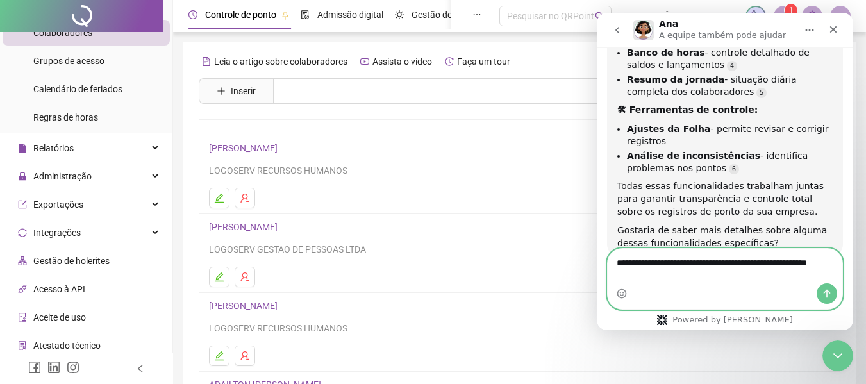
type textarea "**********"
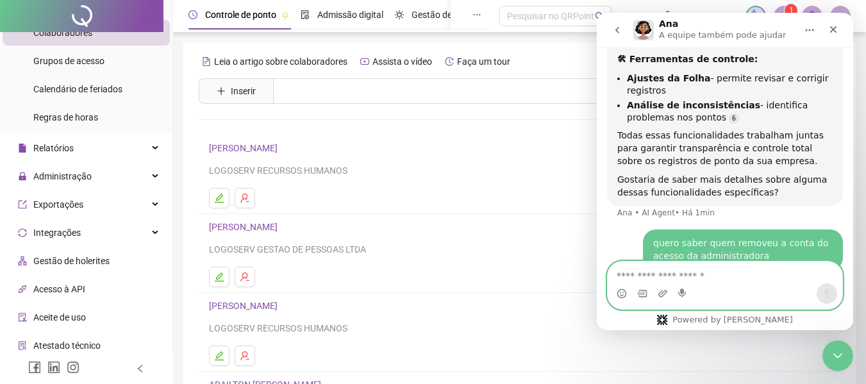
scroll to position [638, 0]
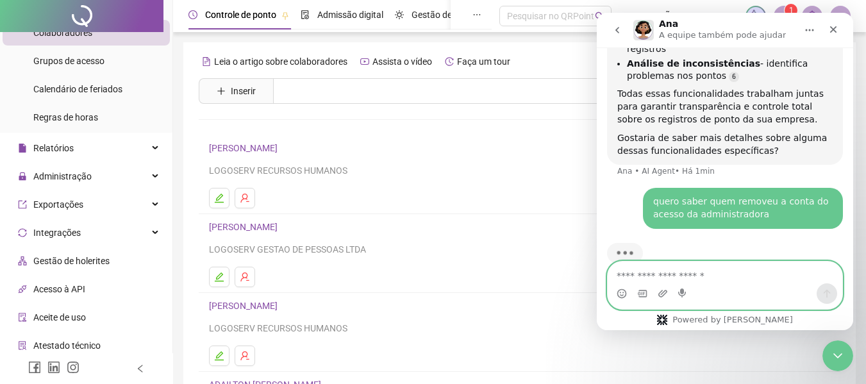
click at [662, 279] on textarea "Envie uma mensagem..." at bounding box center [725, 273] width 235 height 22
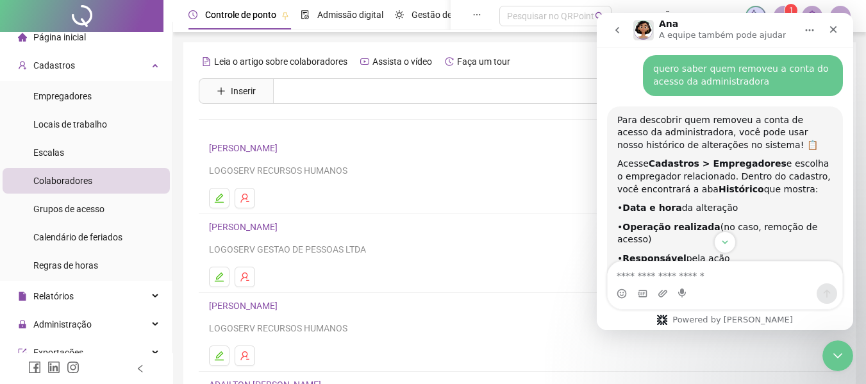
scroll to position [0, 0]
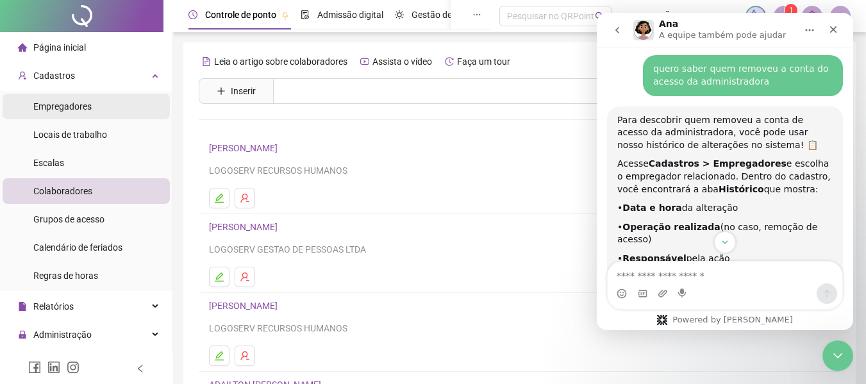
click at [73, 107] on span "Empregadores" at bounding box center [62, 106] width 58 height 10
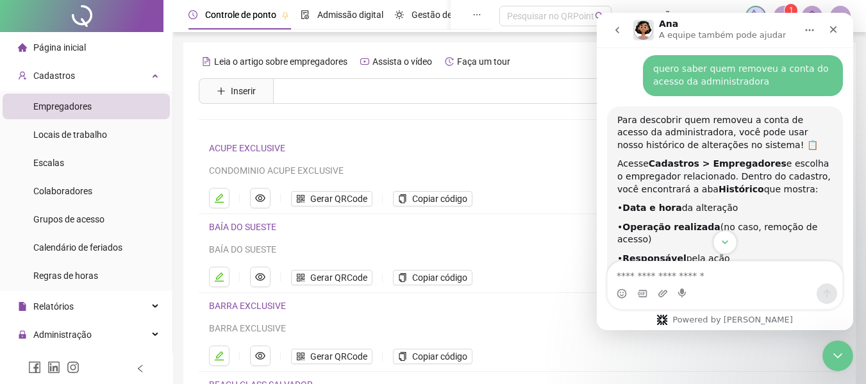
click at [726, 240] on icon "Scroll to bottom" at bounding box center [725, 243] width 12 height 12
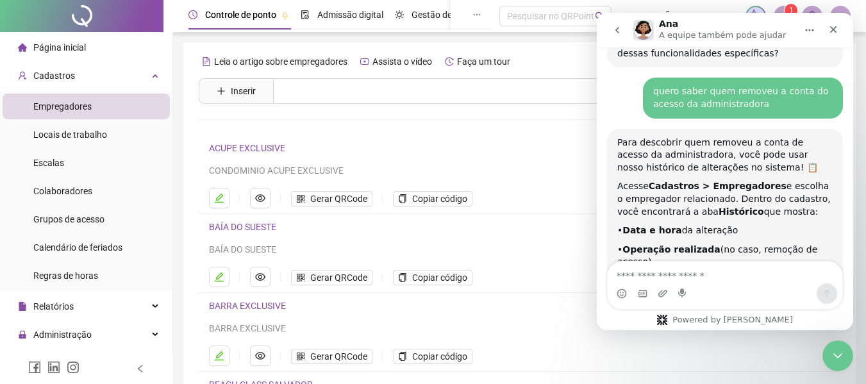
scroll to position [732, 0]
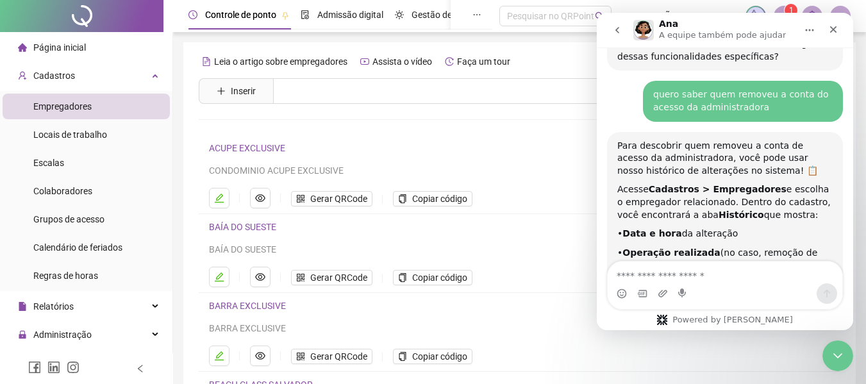
click at [505, 124] on div "Leia o artigo sobre empregadores Assista o vídeo Faça um tour Inserir Nenhum re…" at bounding box center [520, 260] width 642 height 419
click at [837, 341] on div "Encerramento do Messenger da Intercom" at bounding box center [836, 354] width 31 height 31
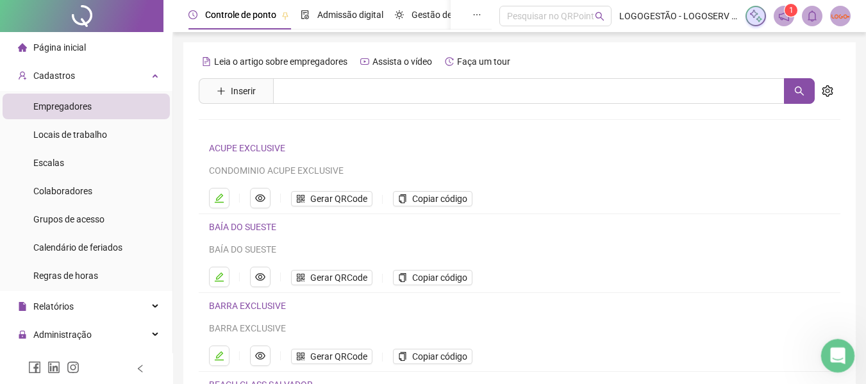
scroll to position [899, 0]
click at [821, 88] on button "button" at bounding box center [828, 91] width 26 height 26
click at [615, 115] on div "Leia o artigo sobre empregadores Assista o vídeo Faça um tour Inserir Nenhum re…" at bounding box center [520, 260] width 642 height 419
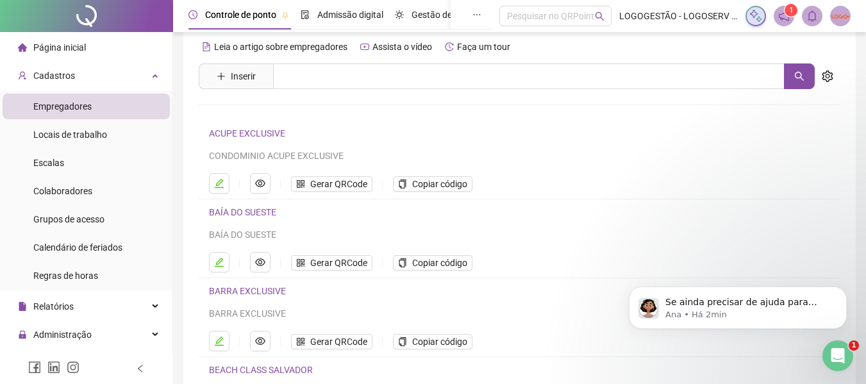
scroll to position [961, 0]
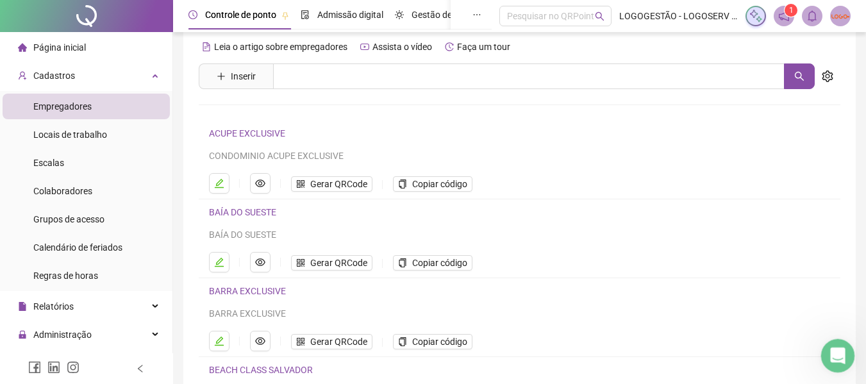
click at [838, 344] on div "Abertura do Messenger da Intercom" at bounding box center [836, 354] width 42 height 42
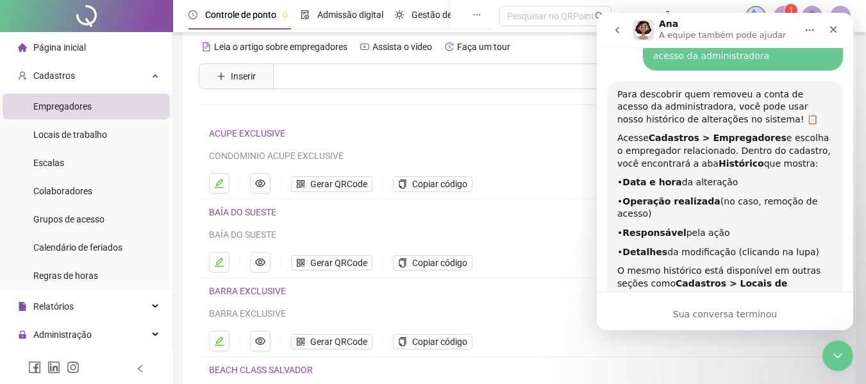
scroll to position [782, 0]
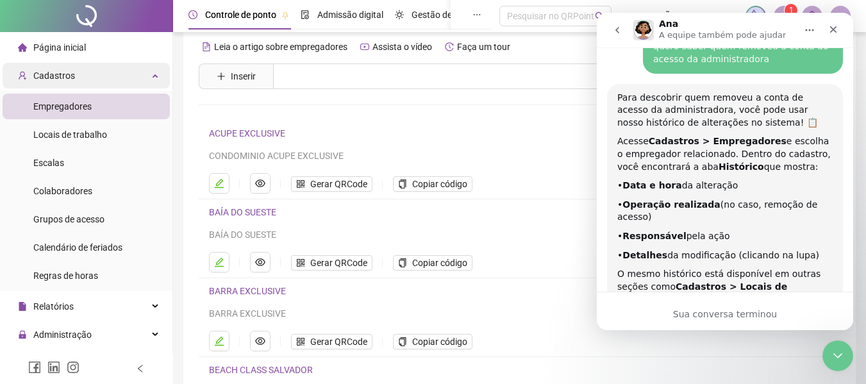
click at [112, 81] on div "Cadastros" at bounding box center [86, 76] width 167 height 26
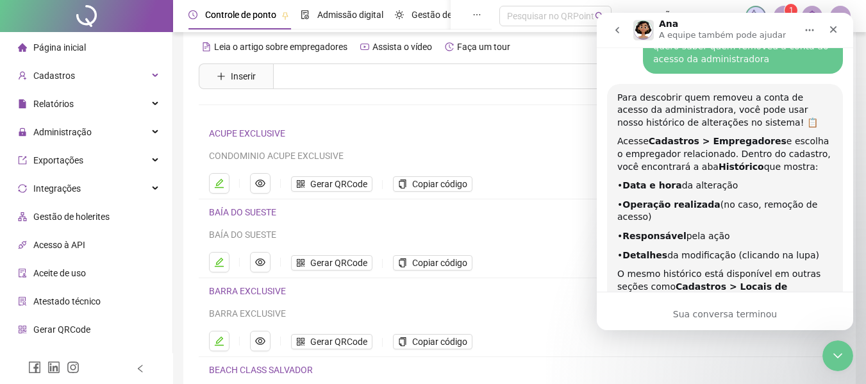
scroll to position [17, 0]
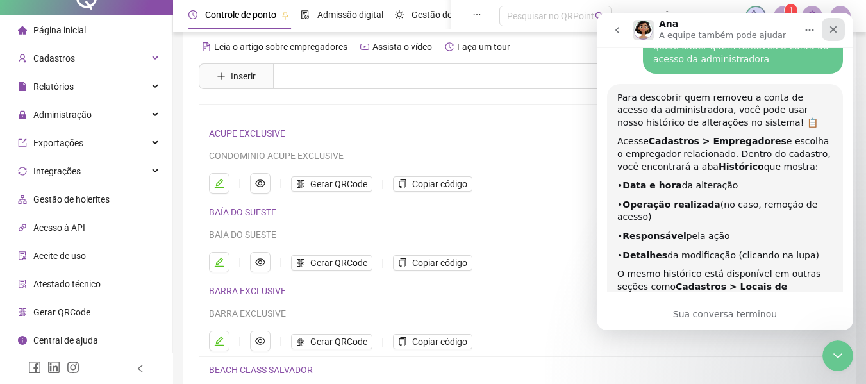
click at [832, 29] on icon "Fechar" at bounding box center [833, 29] width 7 height 7
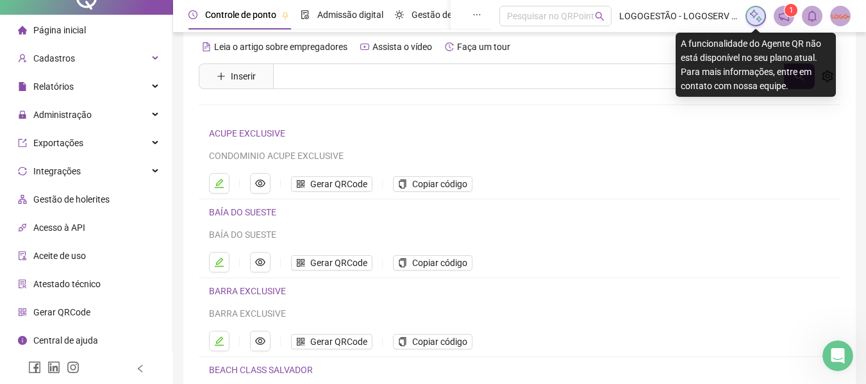
click at [755, 17] on img at bounding box center [756, 16] width 14 height 14
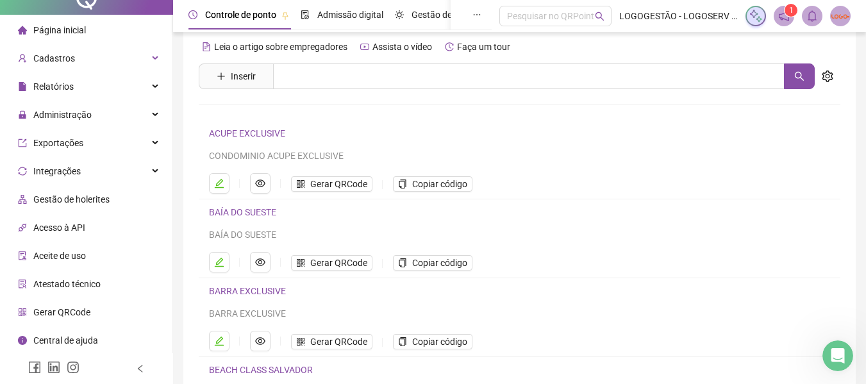
click at [846, 9] on img at bounding box center [840, 15] width 19 height 19
click at [665, 12] on span "LOGOGESTÃO - LOGOSERV ADMINISTRAÇÃO DE CONDOMINIOS" at bounding box center [678, 16] width 119 height 14
click at [526, 18] on div "Pesquisar no QRPoint" at bounding box center [555, 16] width 112 height 21
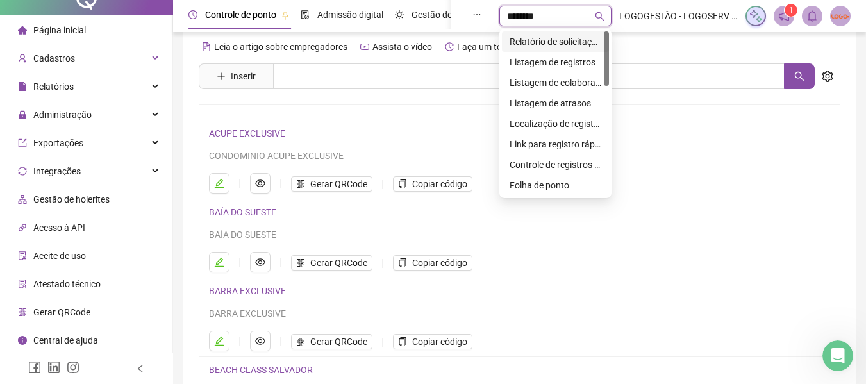
type input "*********"
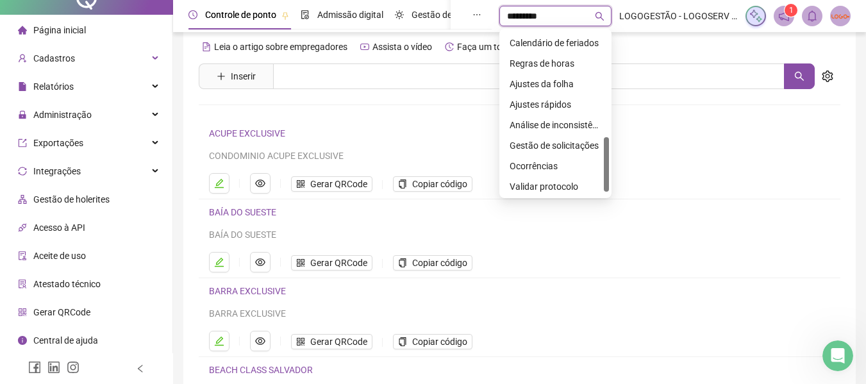
scroll to position [328, 0]
drag, startPoint x: 607, startPoint y: 47, endPoint x: 603, endPoint y: 171, distance: 123.8
click at [603, 171] on div "Grupos de acesso Calendário de feriados Regras de horas Ajustes da folha Ajuste…" at bounding box center [555, 113] width 107 height 164
click at [445, 97] on div "Leia o artigo sobre empregadores Assista o vídeo Faça um tour Inserir Nenhum re…" at bounding box center [520, 246] width 642 height 419
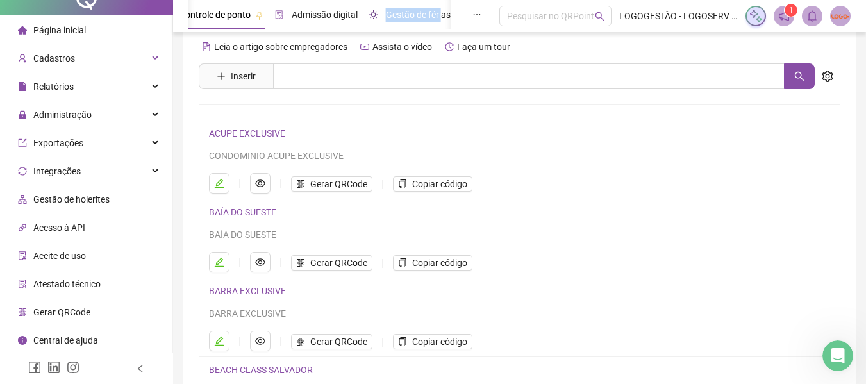
drag, startPoint x: 439, startPoint y: 17, endPoint x: 310, endPoint y: 23, distance: 129.7
click at [310, 23] on div "Controle de ponto Admissão digital Gestão de férias Painel do DP Folha de pagam…" at bounding box center [407, 14] width 489 height 29
click at [217, 23] on div "Controle de ponto" at bounding box center [213, 14] width 101 height 29
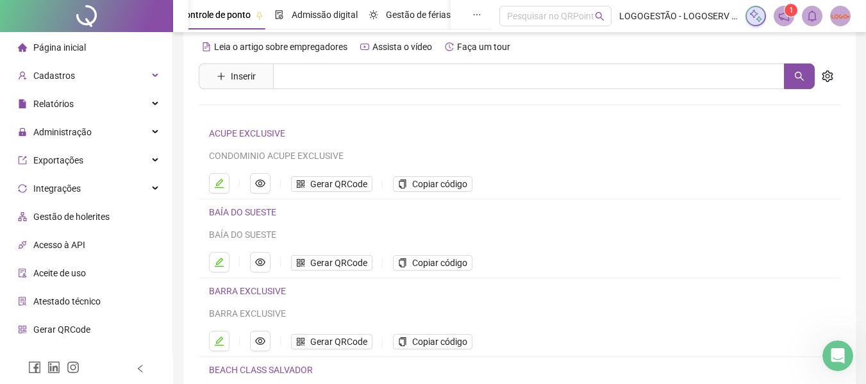
click at [221, 24] on div "Controle de ponto" at bounding box center [213, 14] width 101 height 29
click at [88, 76] on div "Cadastros" at bounding box center [86, 76] width 167 height 26
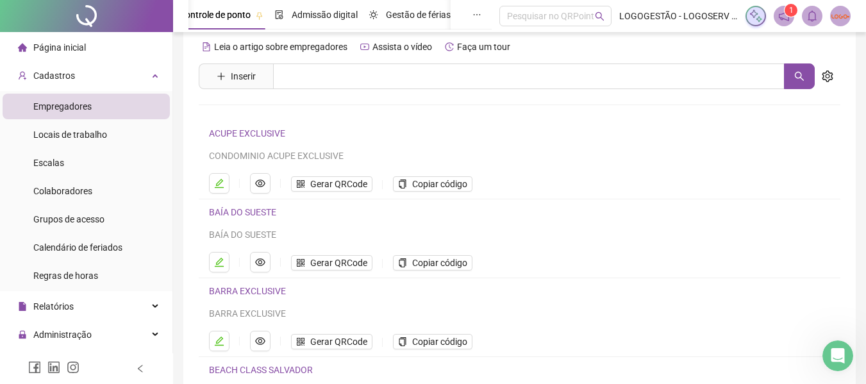
click at [101, 98] on li "Empregadores" at bounding box center [86, 107] width 167 height 26
click at [72, 103] on span "Empregadores" at bounding box center [62, 106] width 58 height 10
click at [284, 95] on div "Leia o artigo sobre empregadores Assista o vídeo Faça um tour Inserir Nenhum re…" at bounding box center [520, 246] width 642 height 419
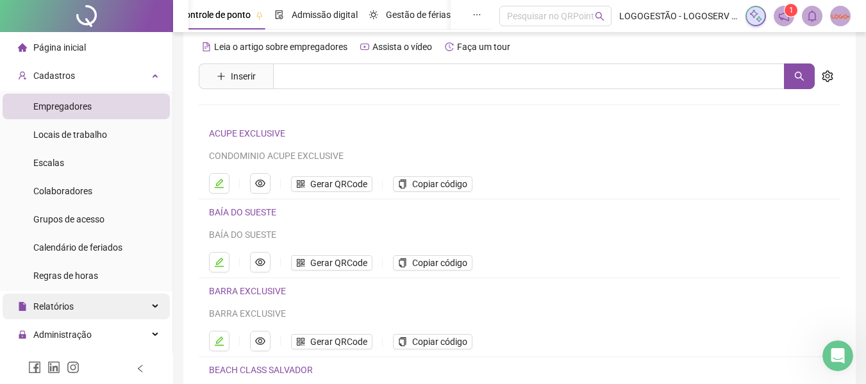
click at [117, 302] on div "Relatórios" at bounding box center [86, 307] width 167 height 26
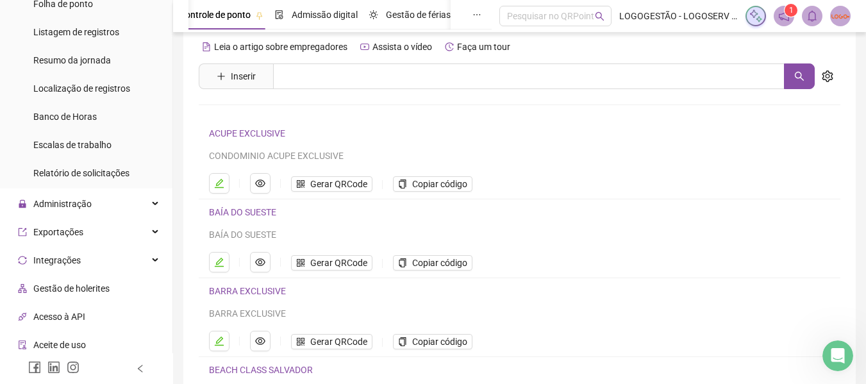
scroll to position [392, 0]
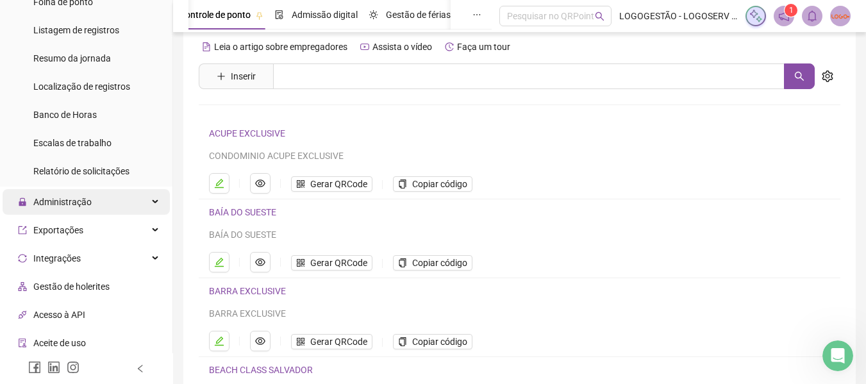
click at [129, 203] on div "Administração" at bounding box center [86, 202] width 167 height 26
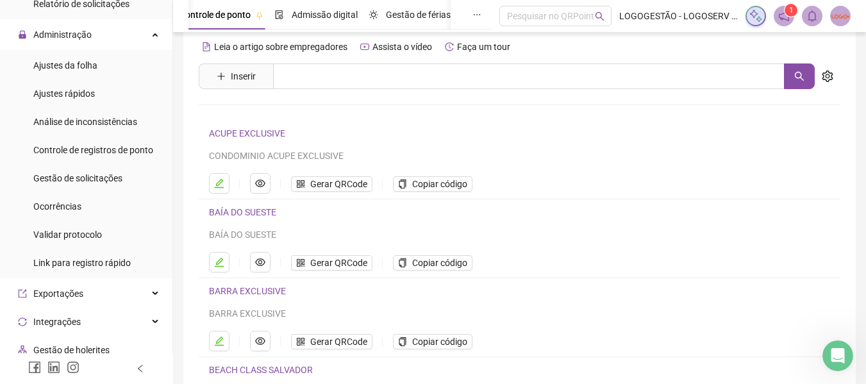
scroll to position [522, 0]
